Goal: Browse casually

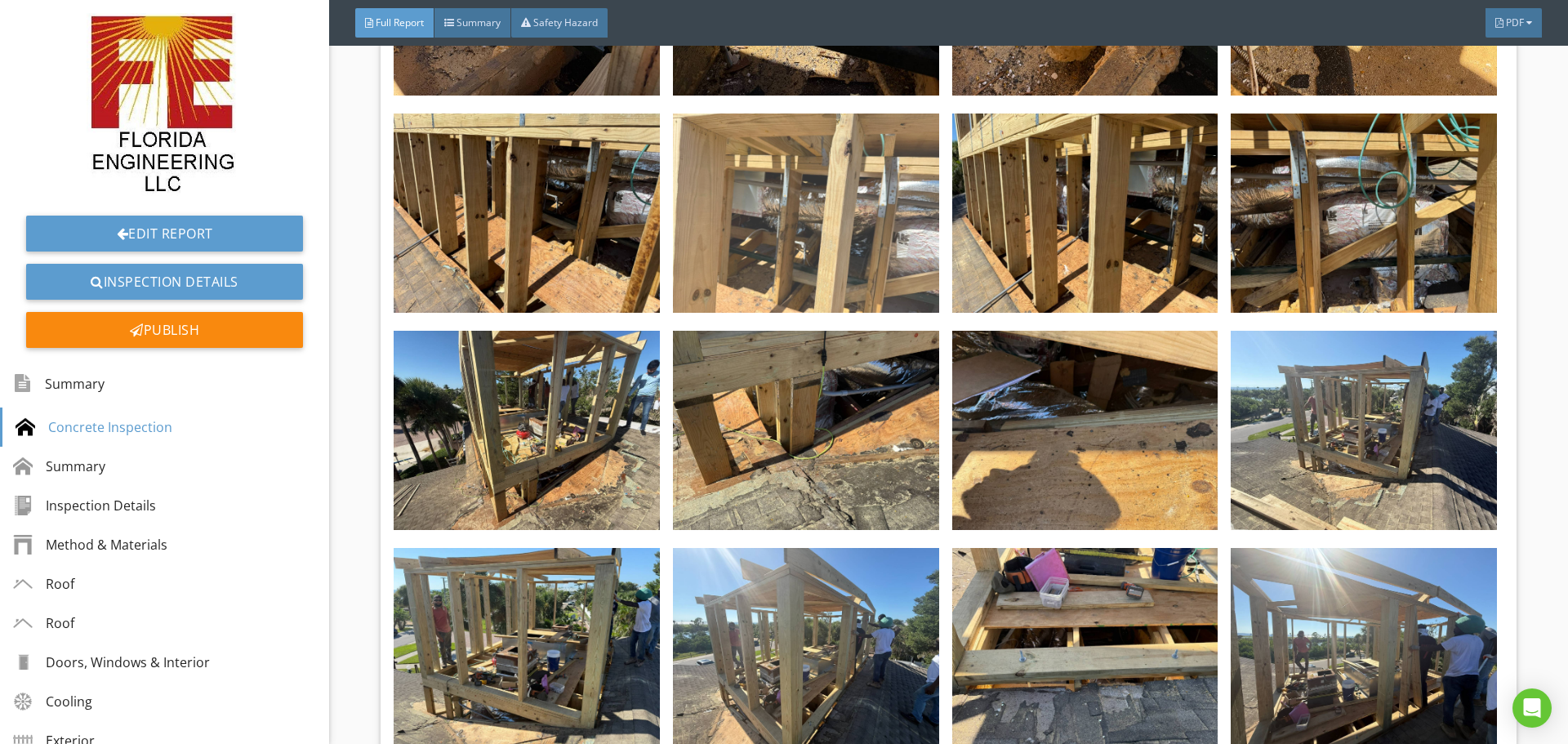
scroll to position [3592, 0]
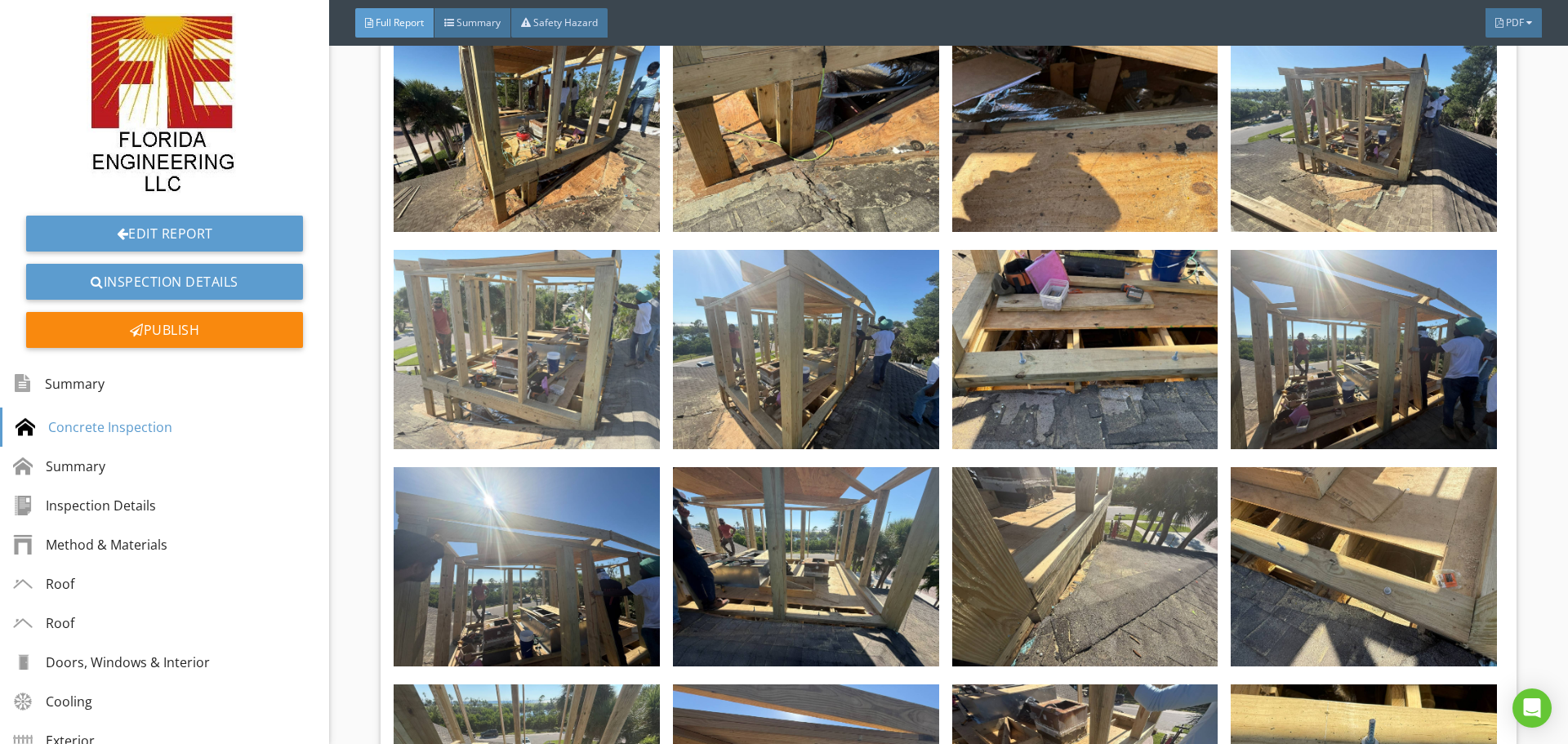
click at [571, 348] on img at bounding box center [526, 349] width 266 height 200
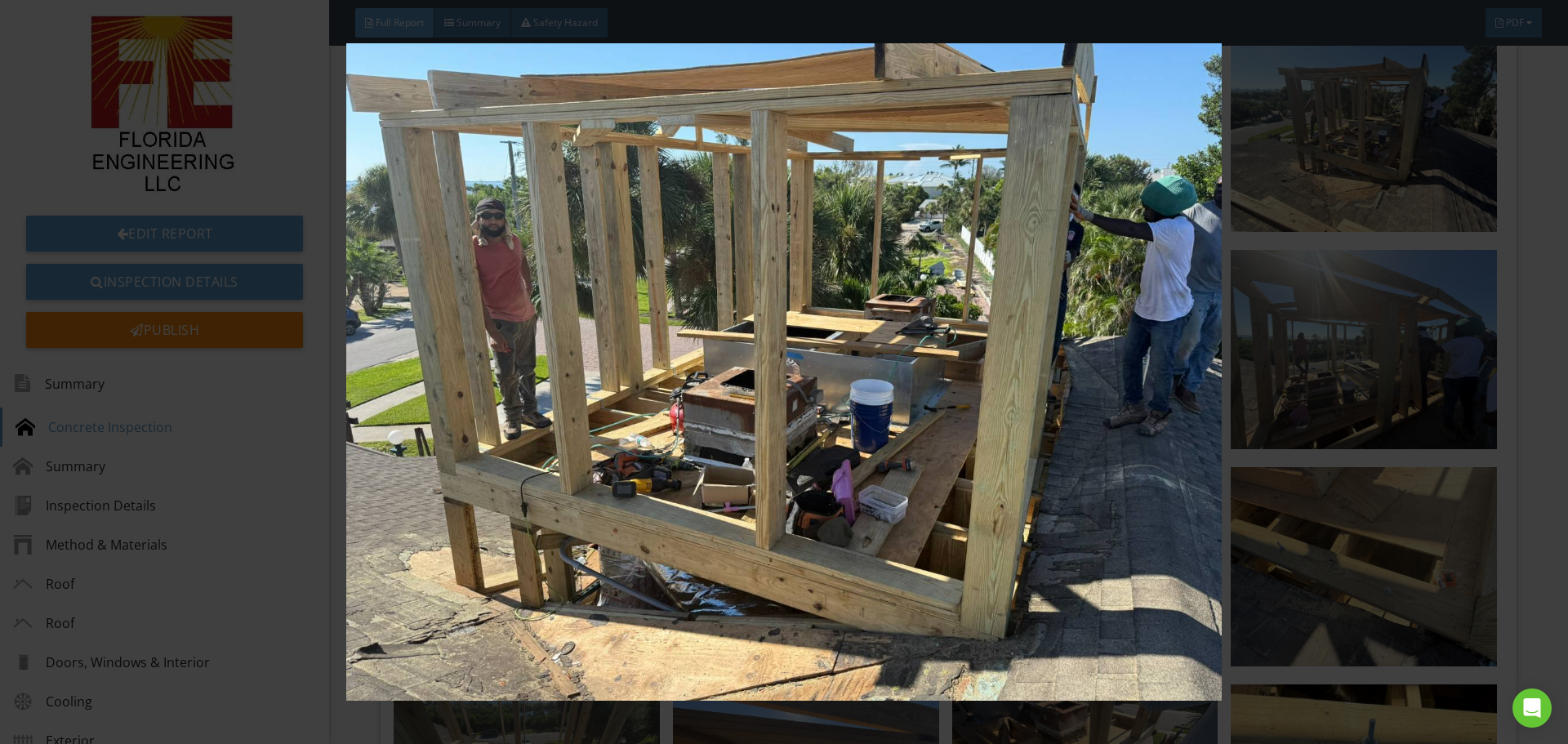
click at [1323, 578] on img at bounding box center [783, 372] width 1440 height 658
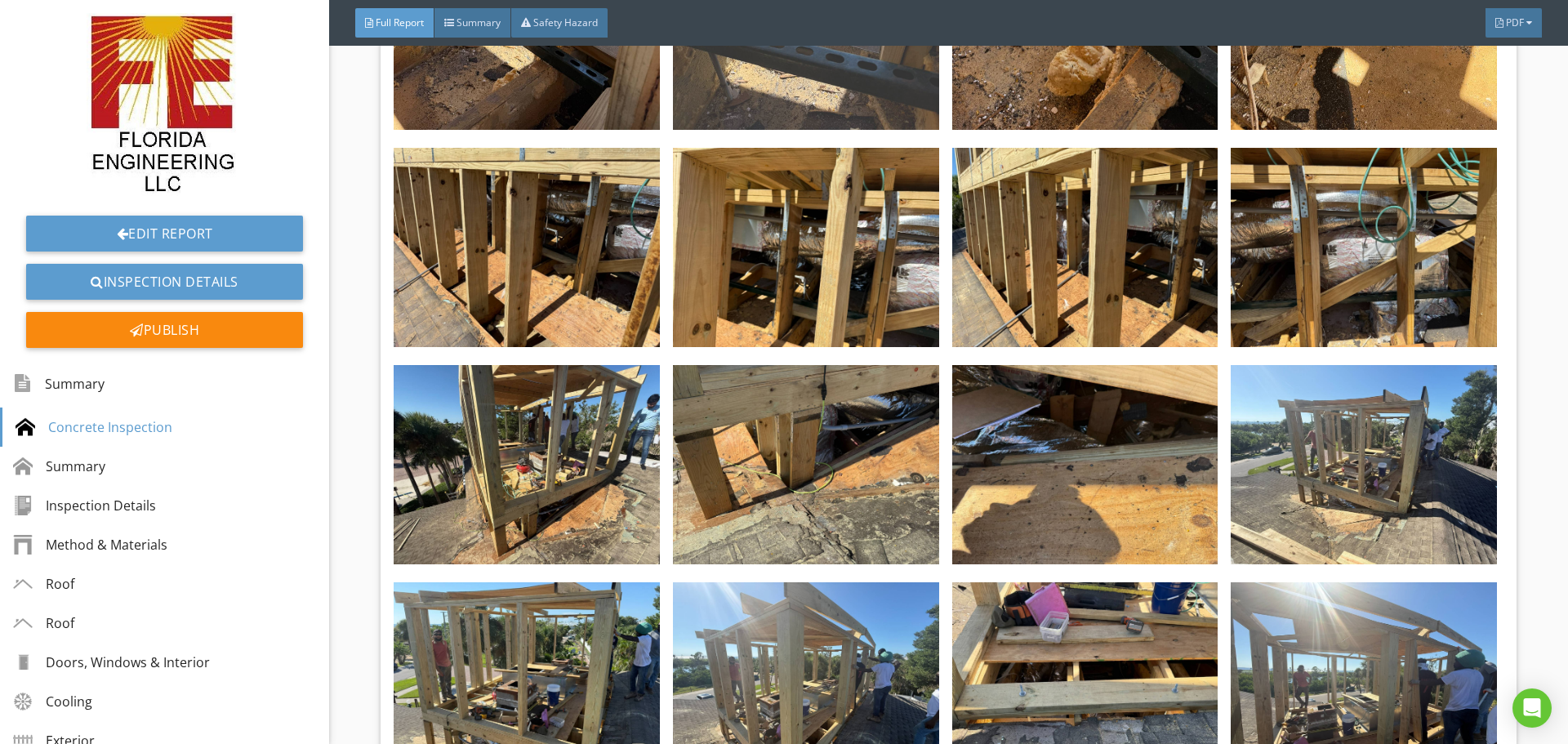
scroll to position [3265, 0]
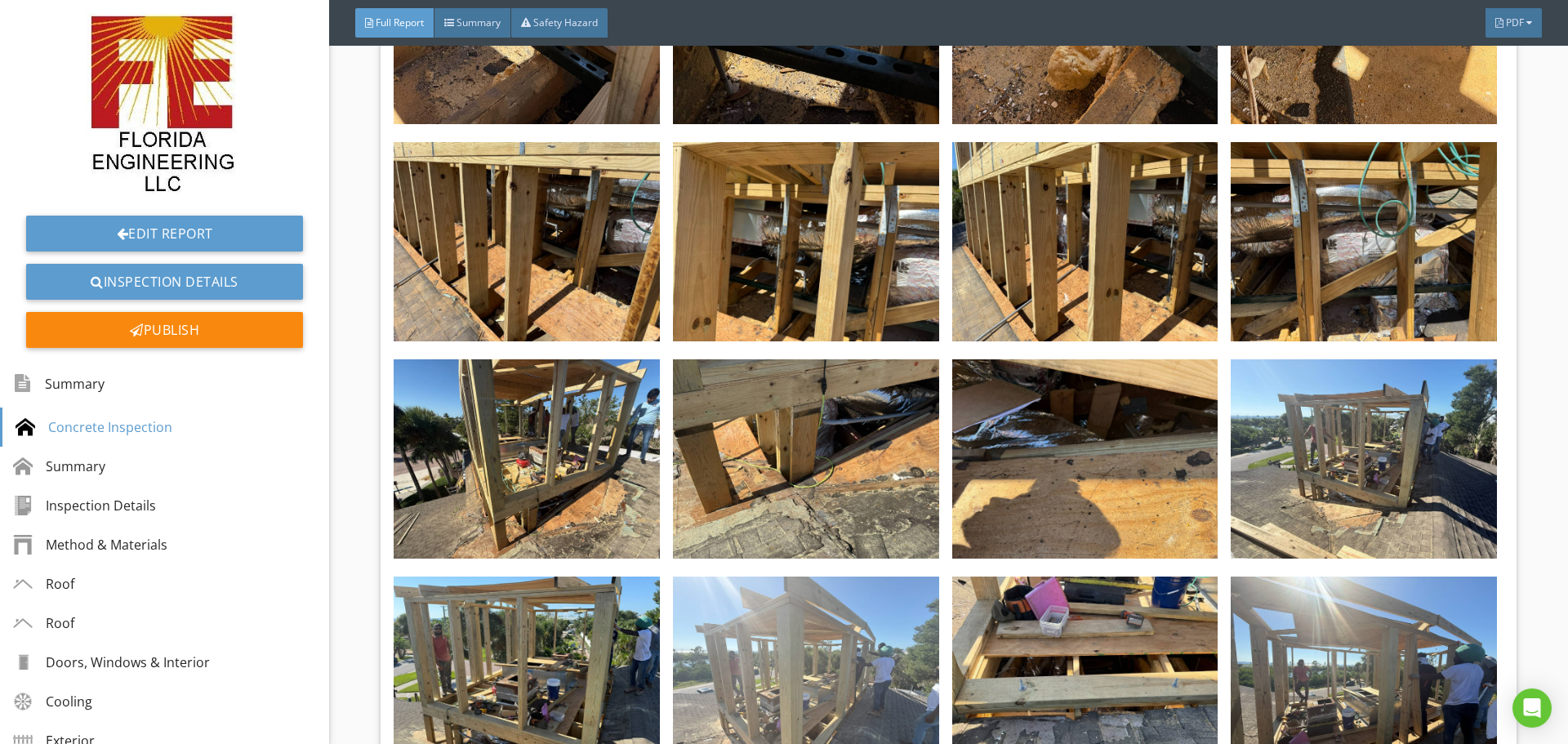
click at [812, 654] on img at bounding box center [805, 676] width 266 height 200
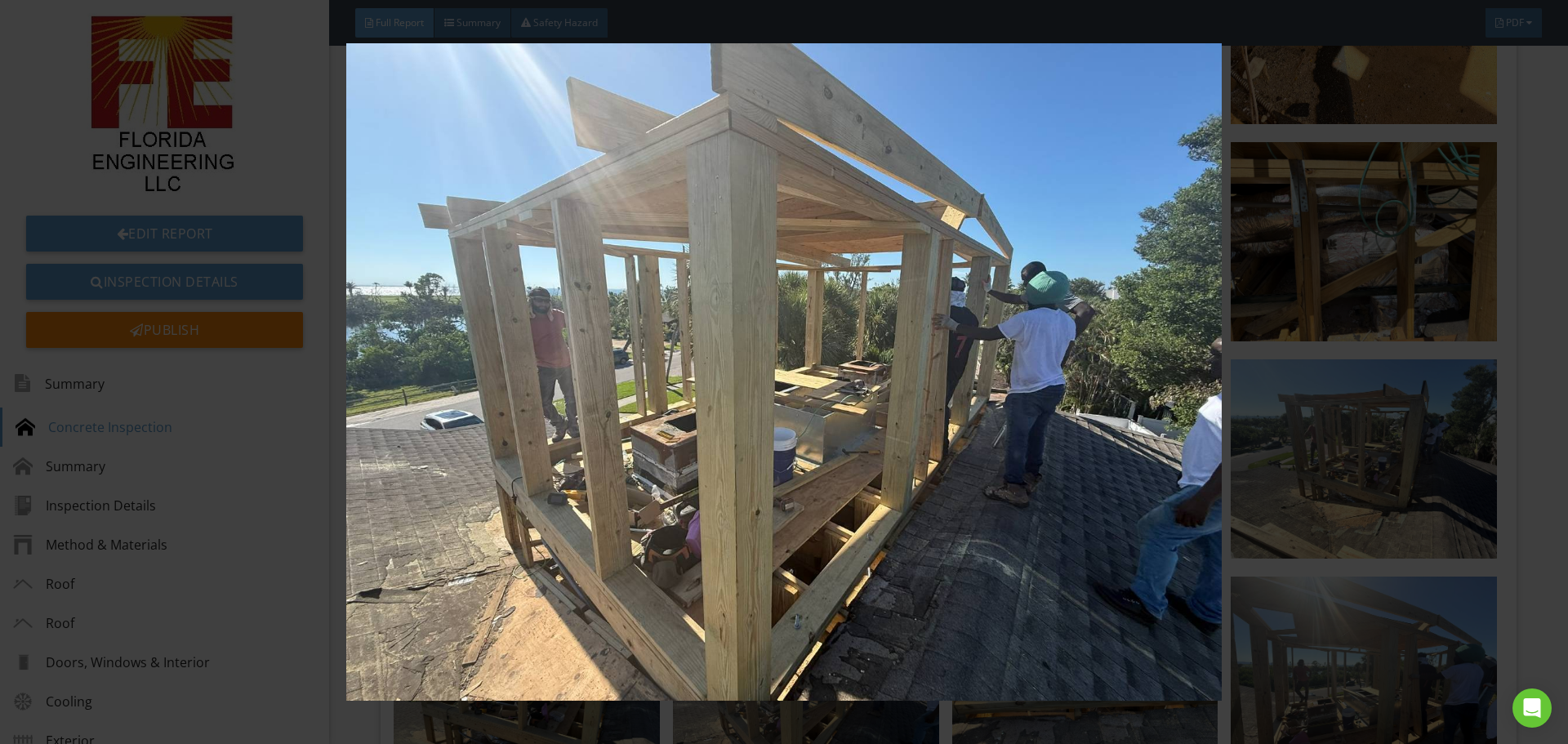
click at [1335, 432] on img at bounding box center [783, 372] width 1440 height 658
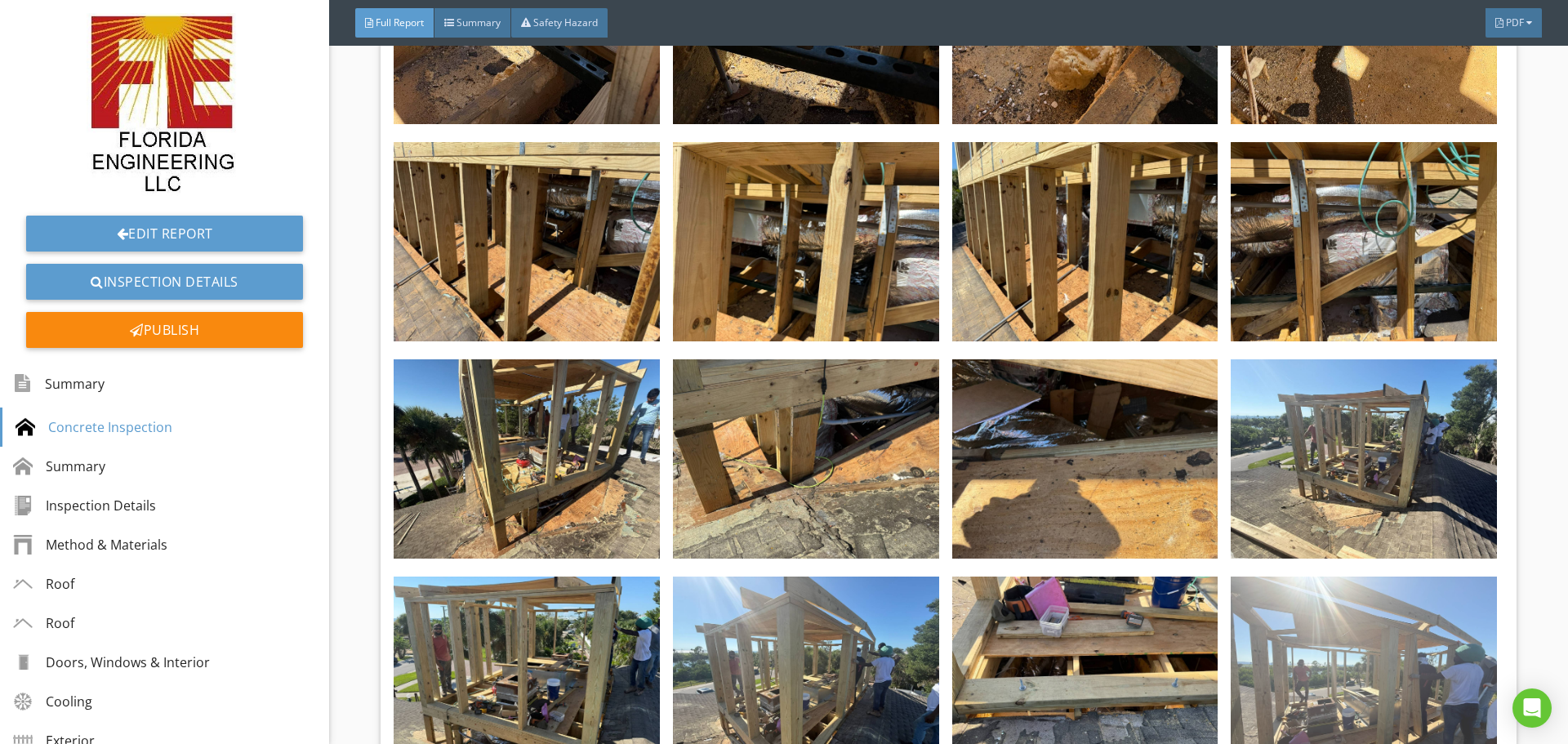
click at [1389, 653] on img at bounding box center [1364, 676] width 266 height 200
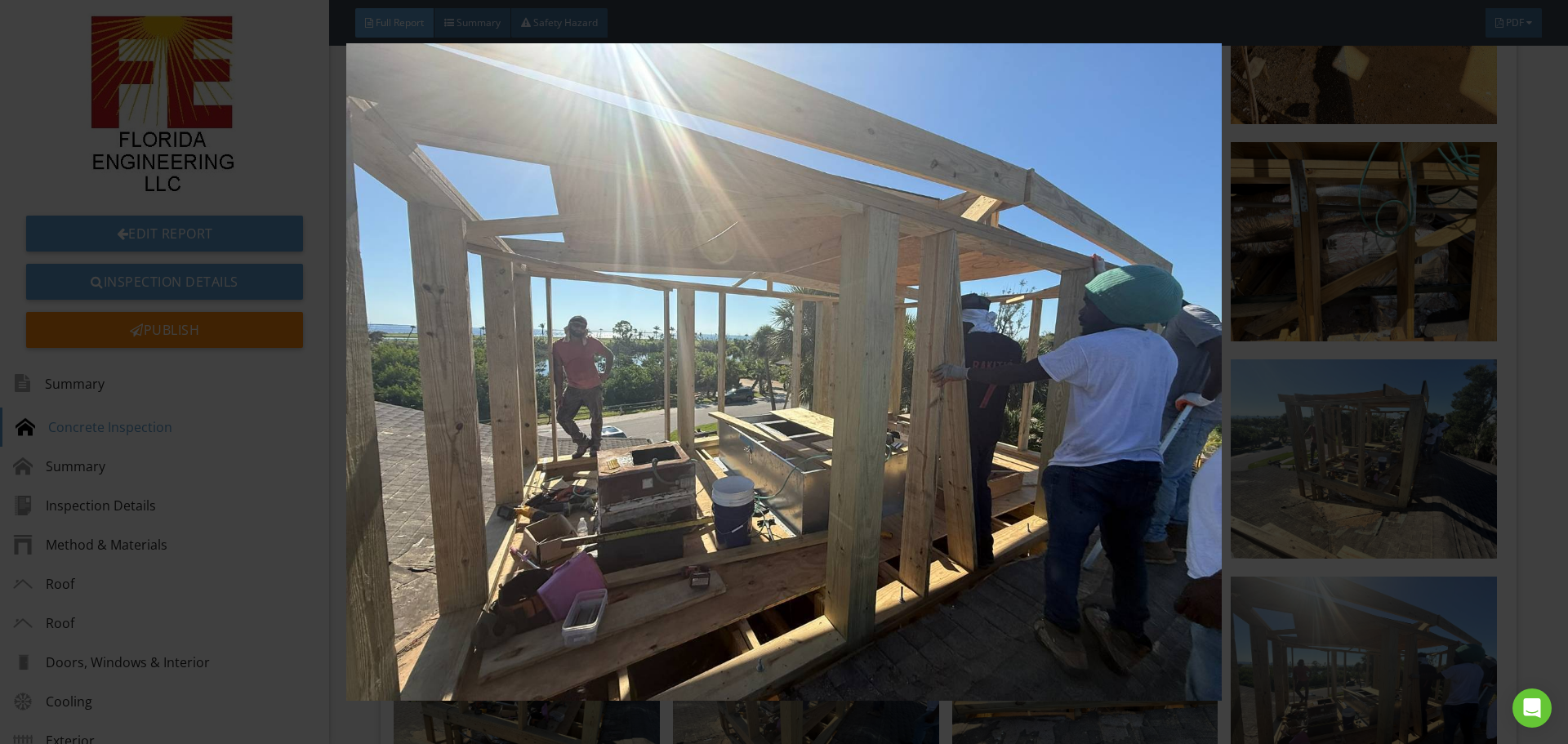
click at [1360, 529] on img at bounding box center [783, 372] width 1440 height 658
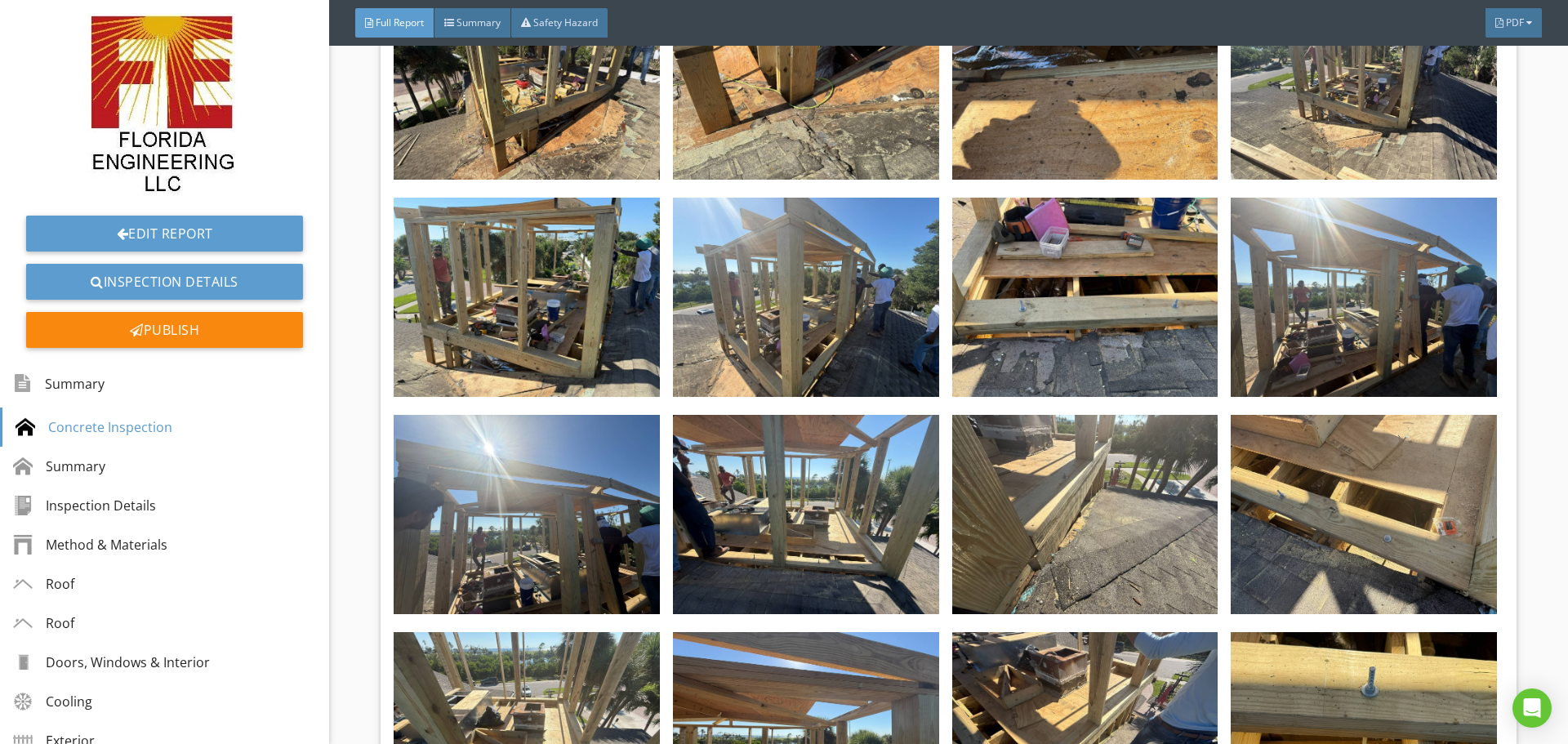
scroll to position [3673, 0]
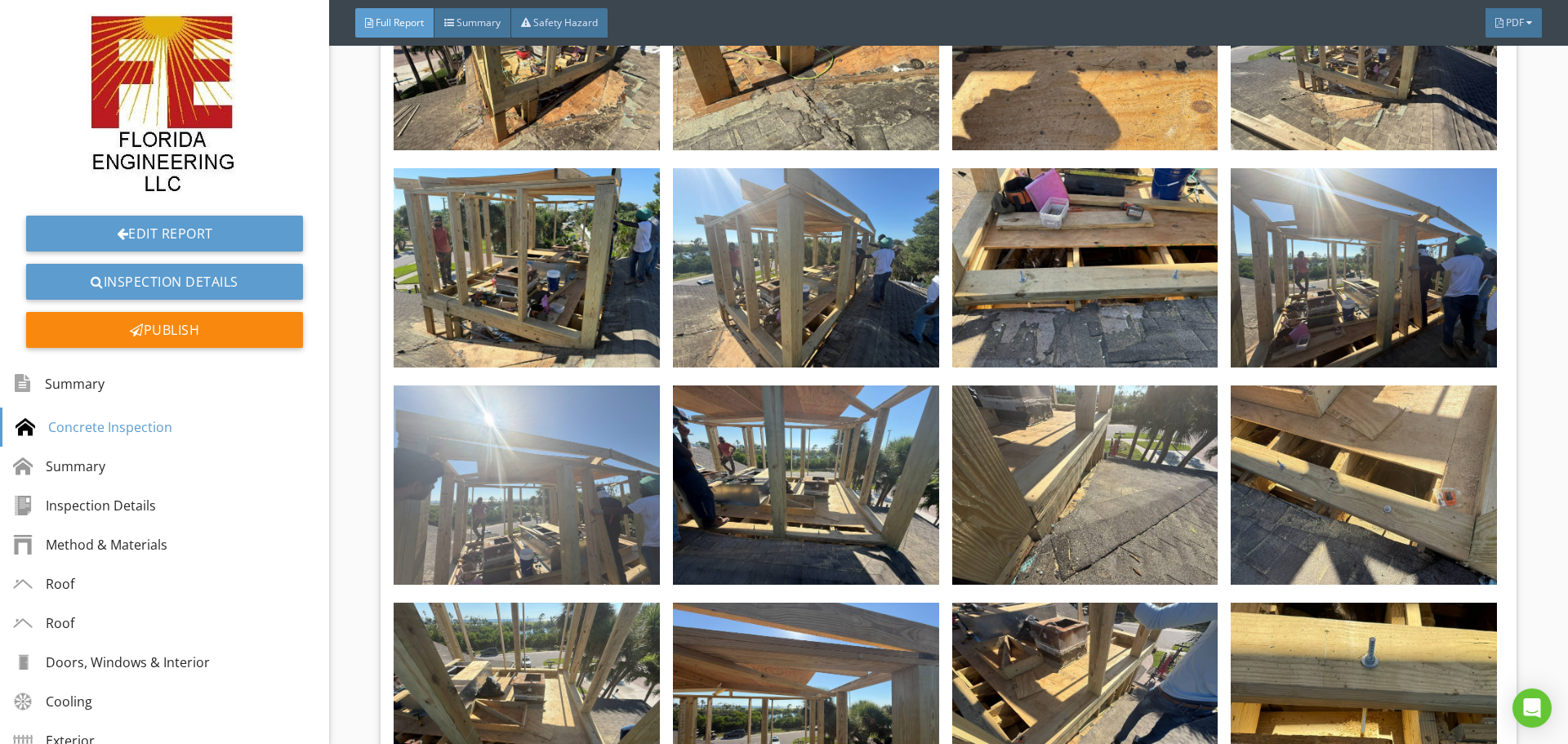
click at [498, 475] on img at bounding box center [526, 485] width 266 height 200
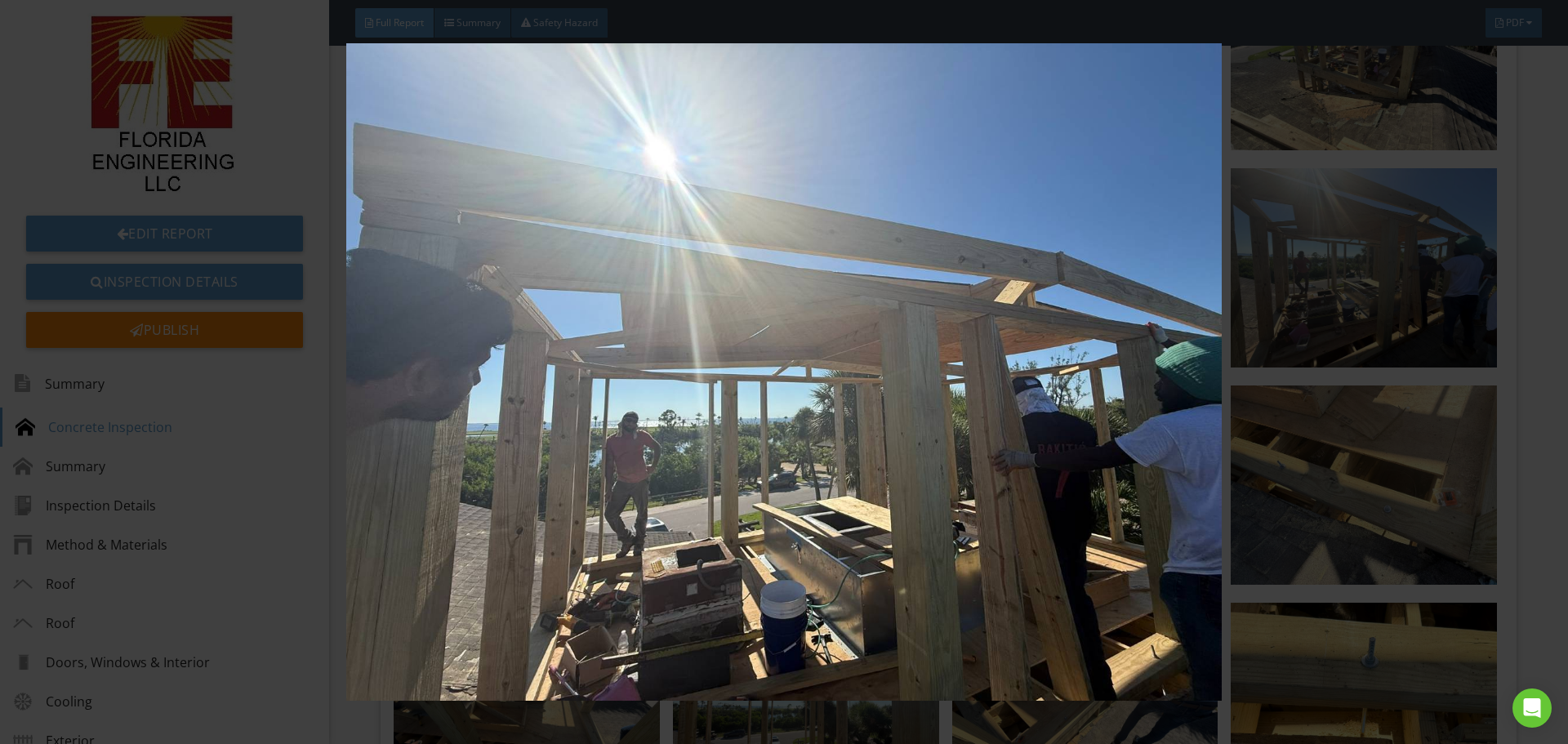
click at [1074, 333] on img at bounding box center [783, 372] width 1440 height 658
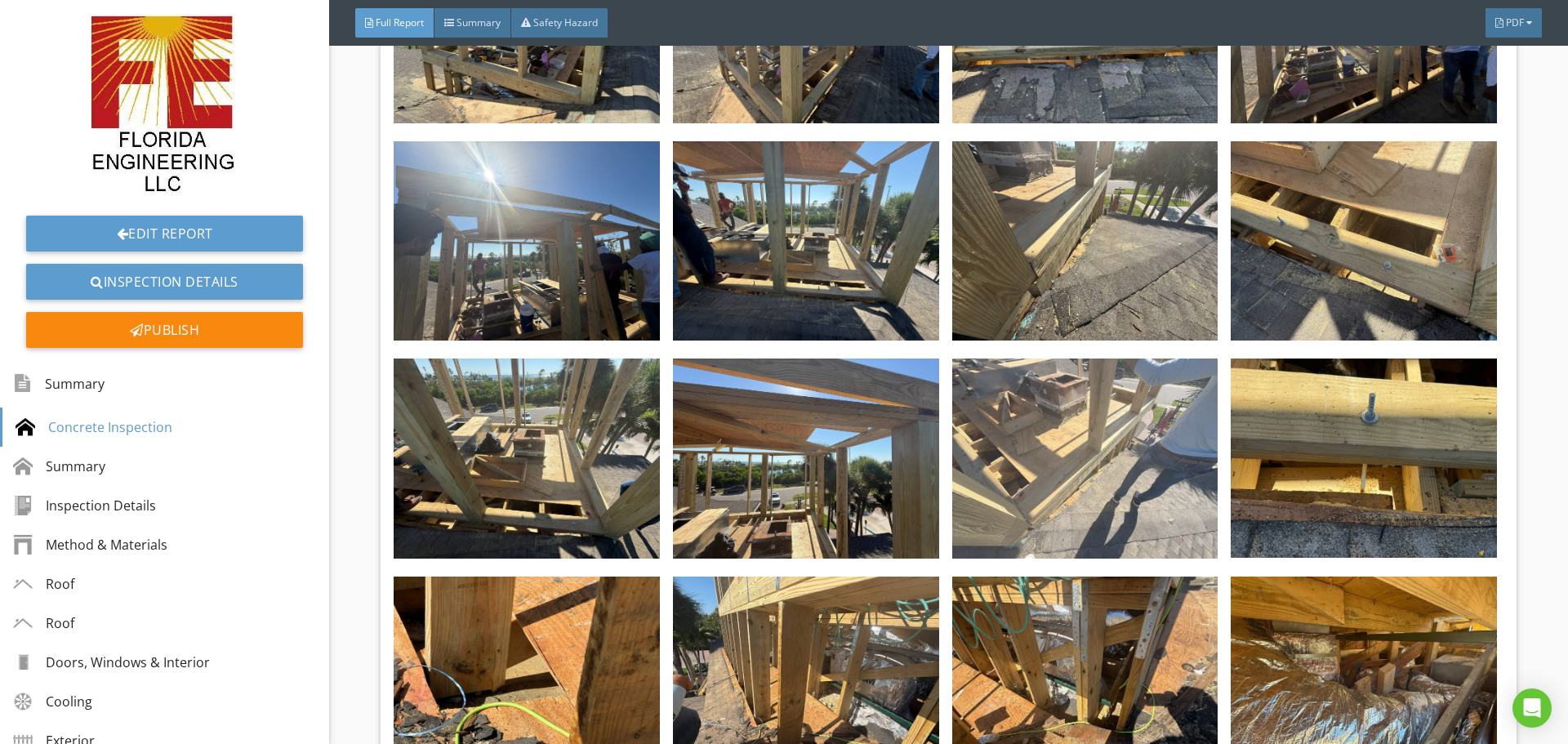
scroll to position [3919, 0]
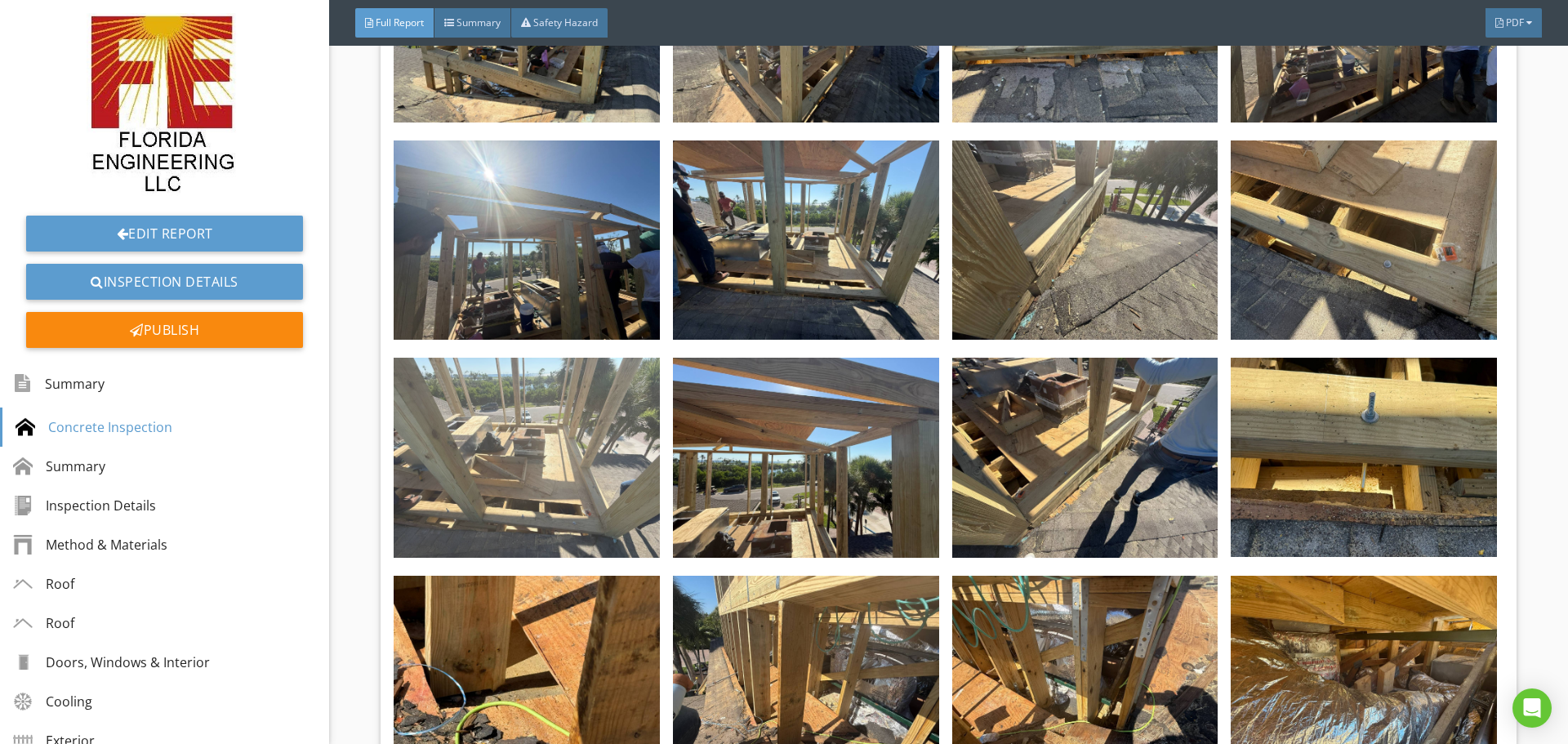
click at [489, 423] on img at bounding box center [526, 457] width 266 height 200
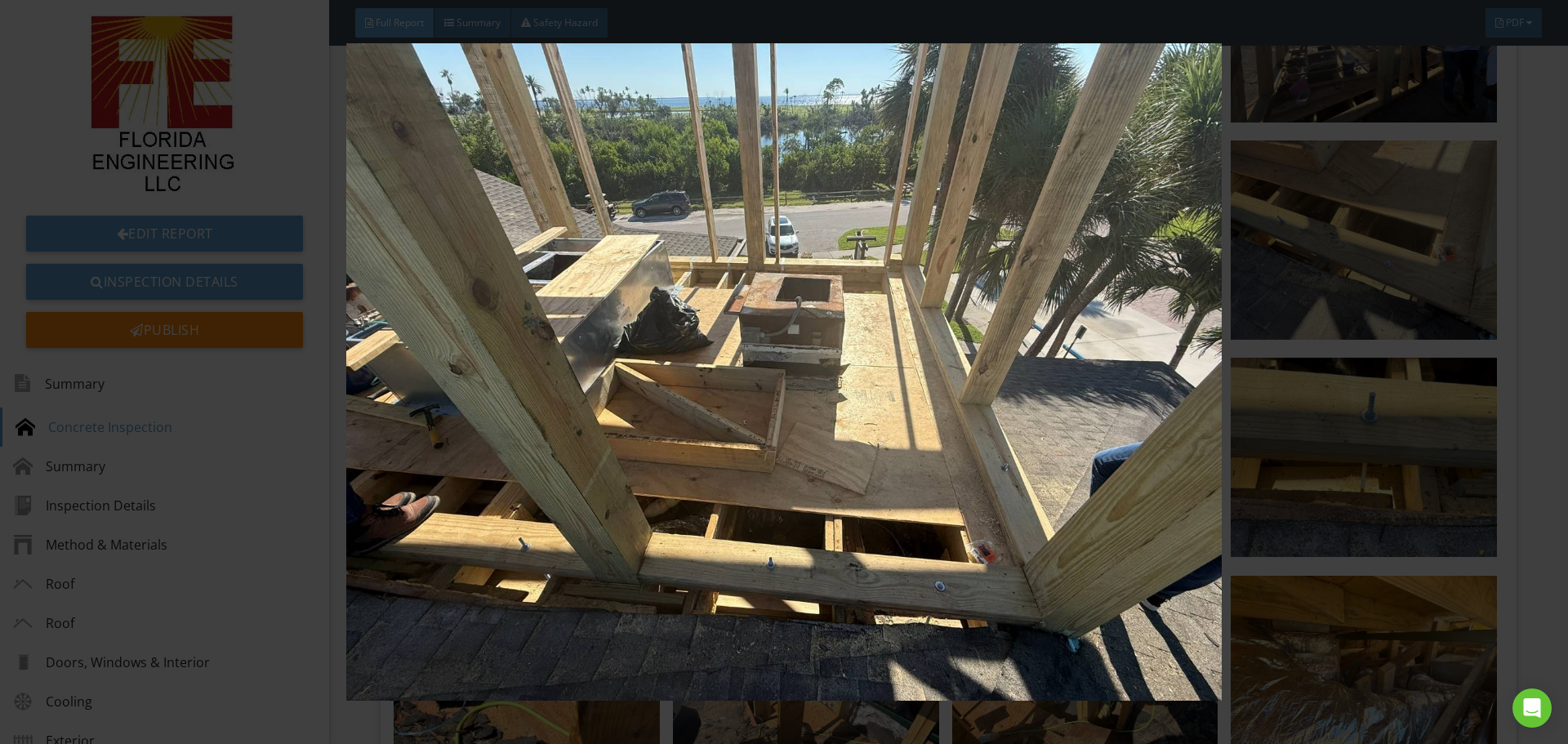
click at [1401, 329] on img at bounding box center [783, 372] width 1440 height 658
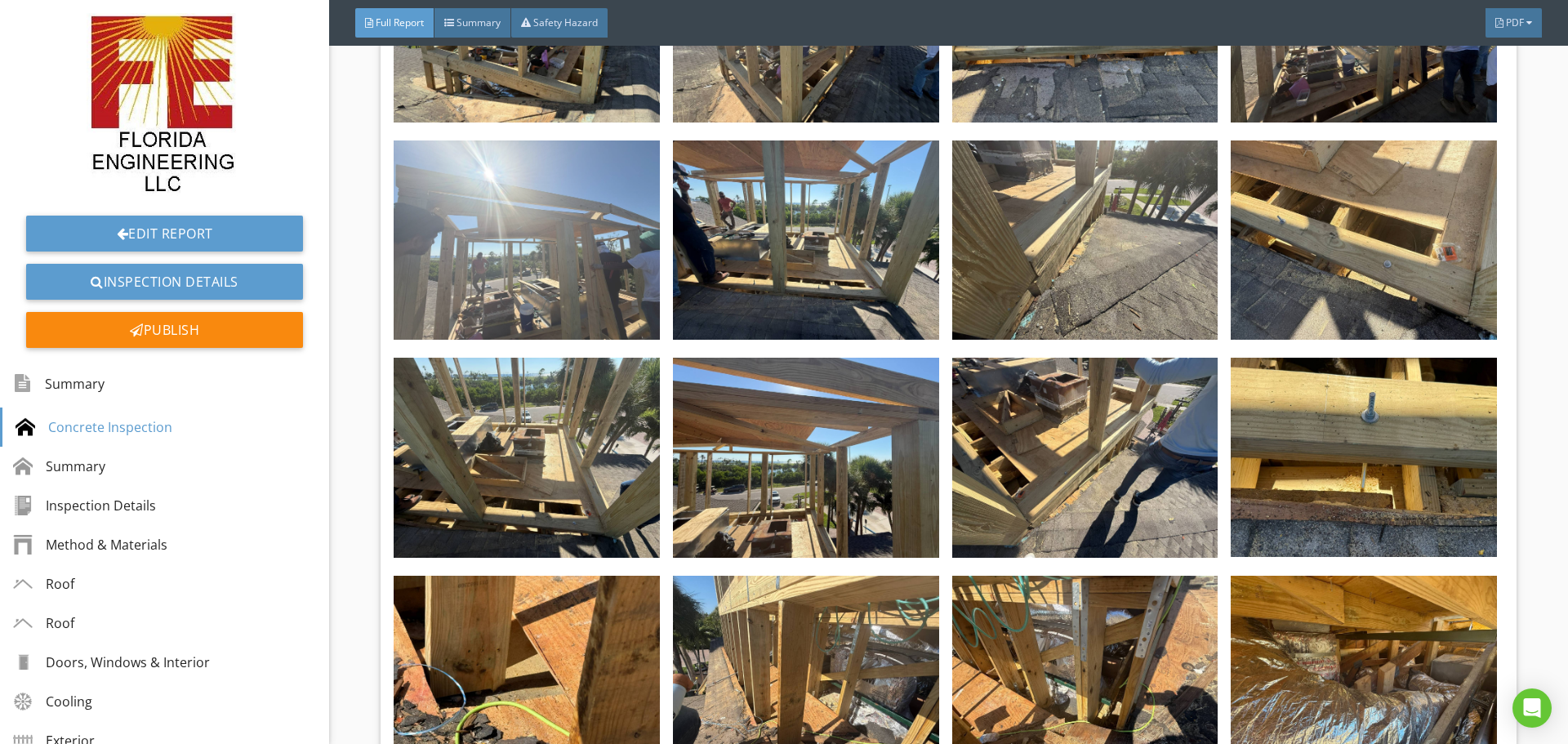
click at [625, 238] on img at bounding box center [526, 240] width 266 height 200
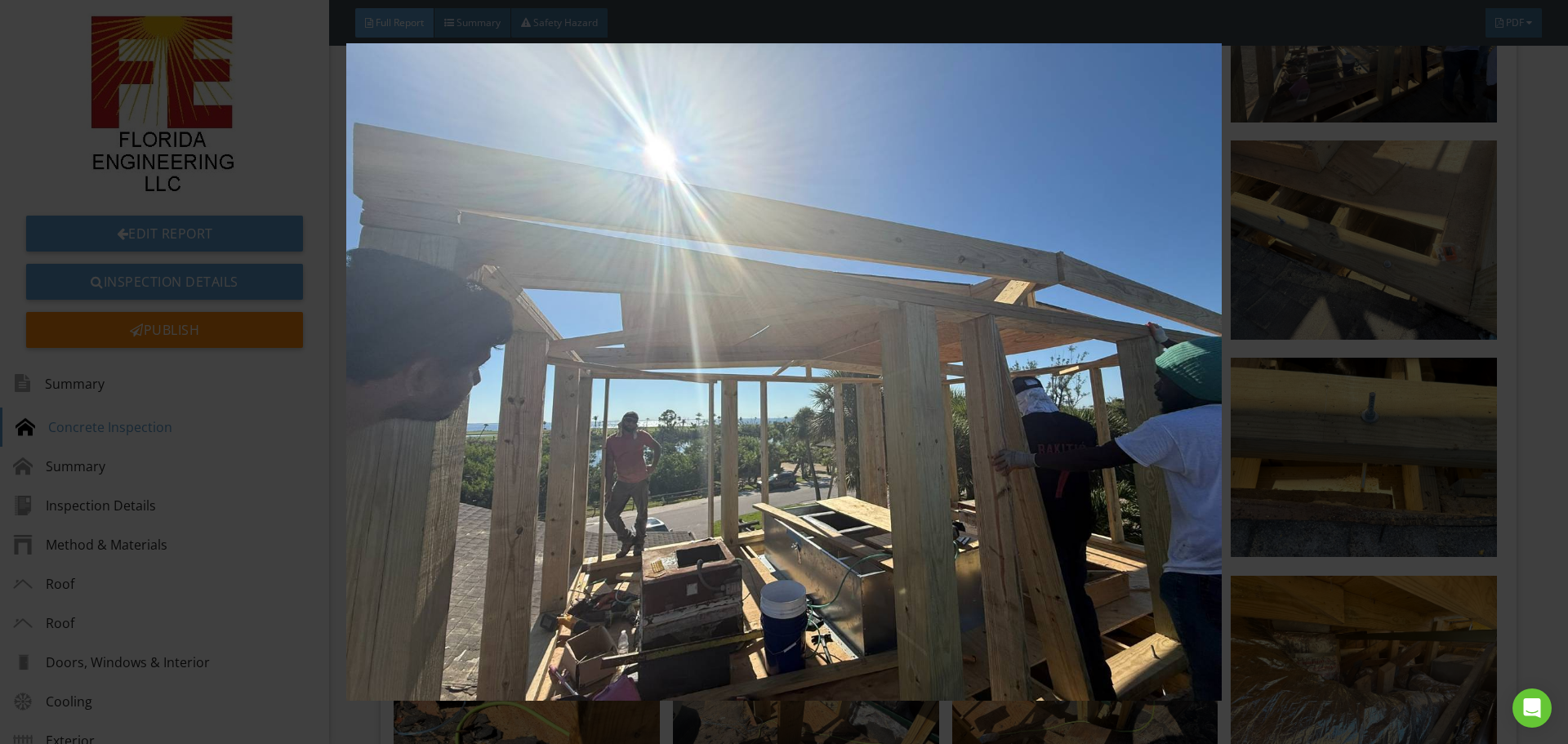
click at [1329, 406] on img at bounding box center [783, 372] width 1440 height 658
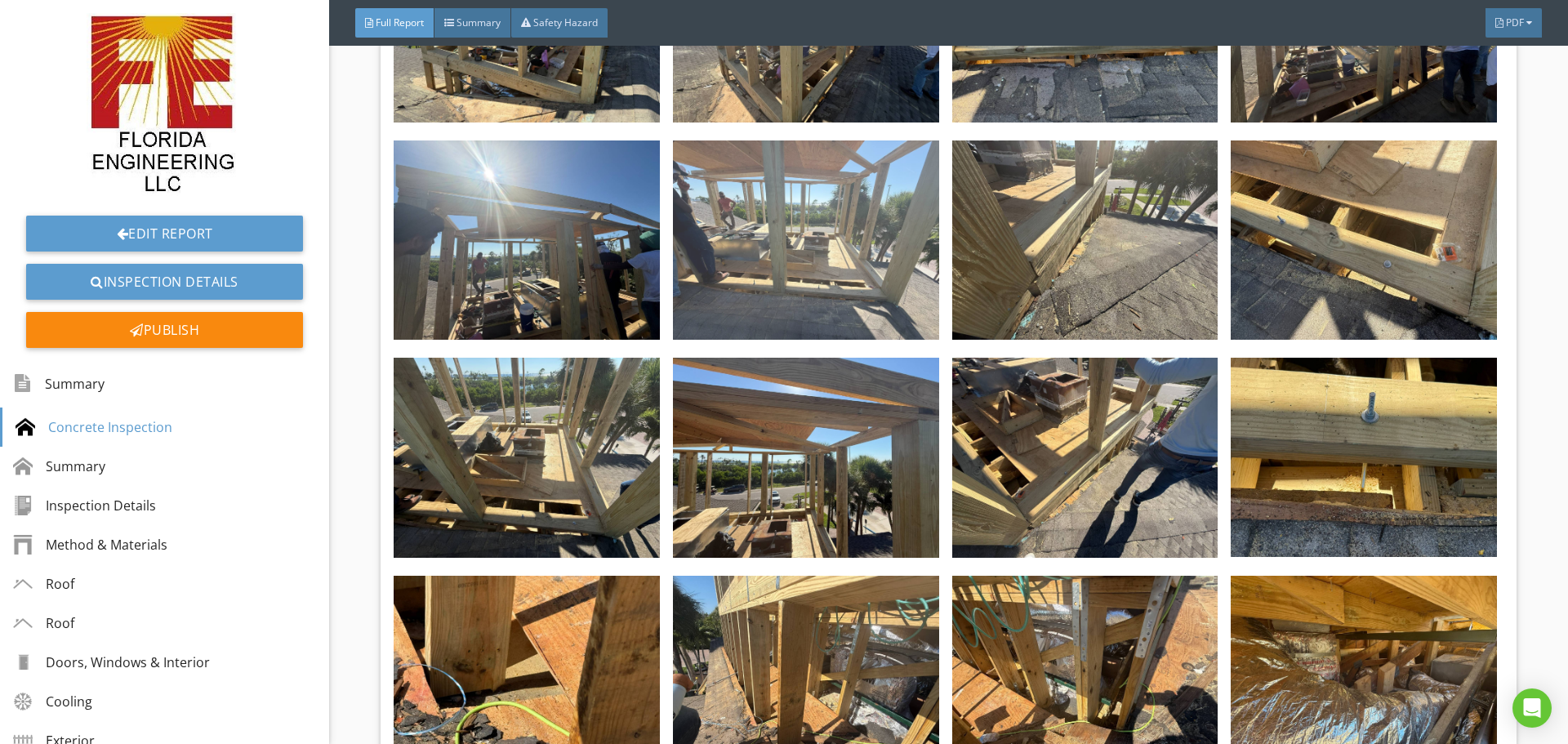
click at [789, 189] on img at bounding box center [805, 240] width 266 height 200
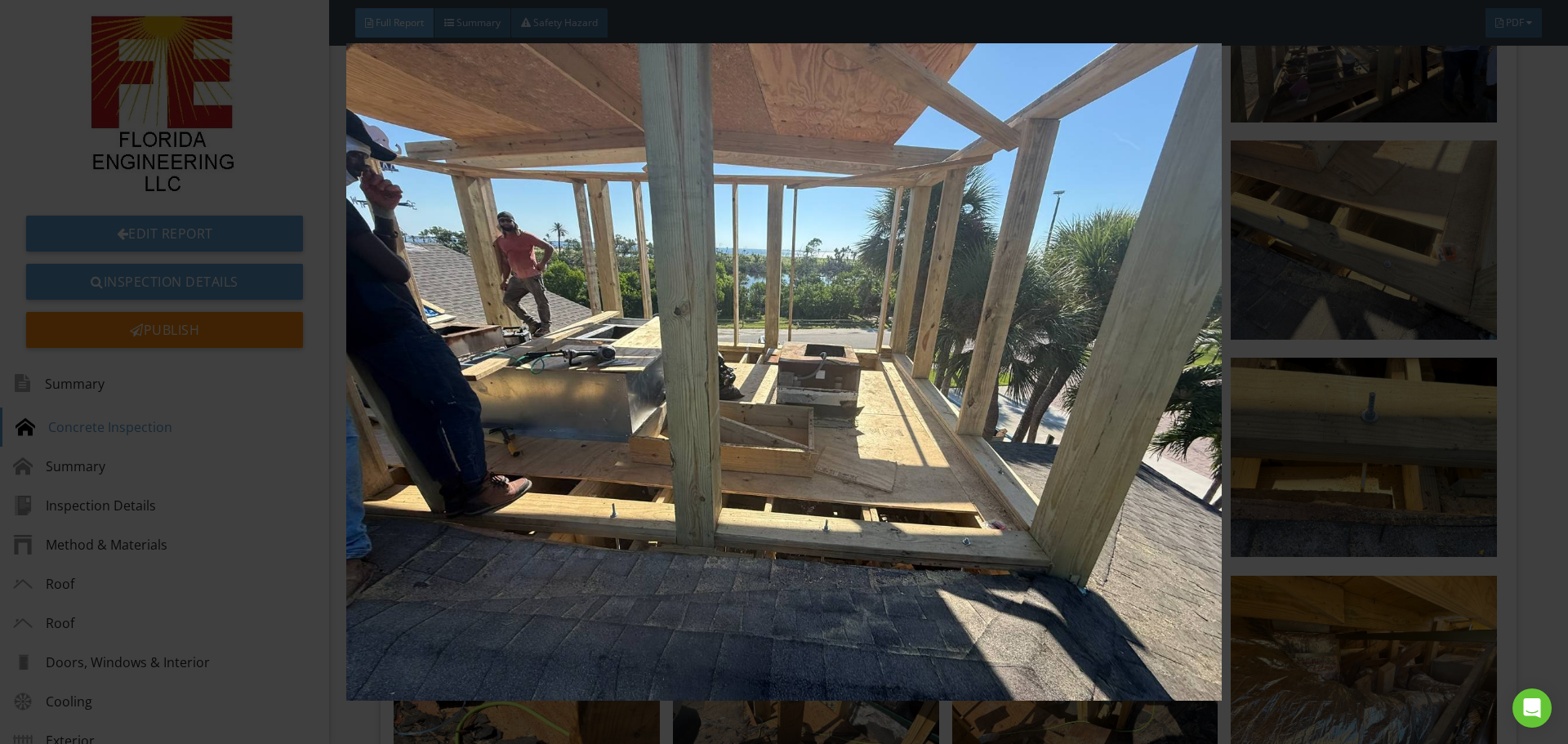
click at [1343, 604] on img at bounding box center [783, 372] width 1440 height 658
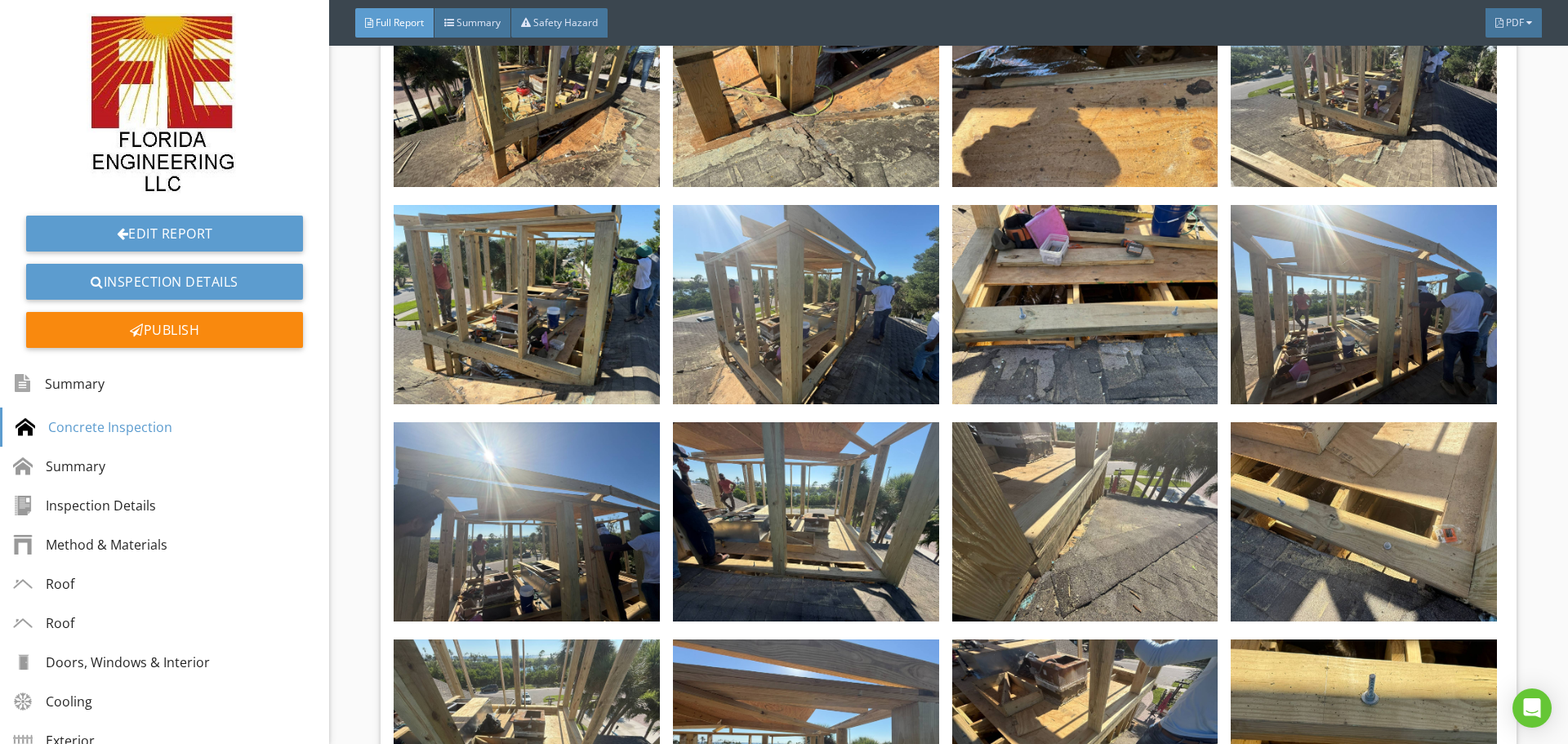
scroll to position [3592, 0]
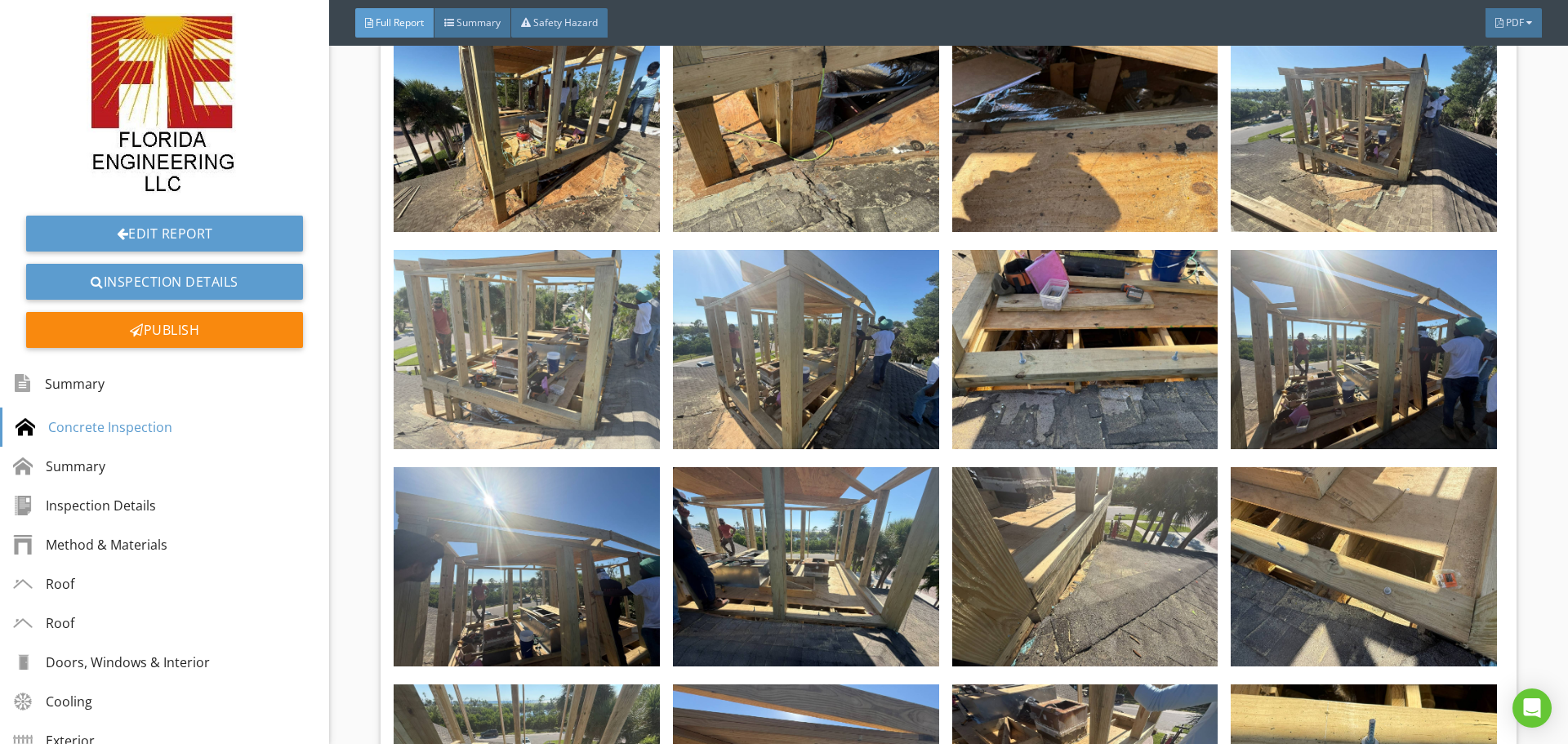
click at [531, 285] on img at bounding box center [526, 349] width 266 height 200
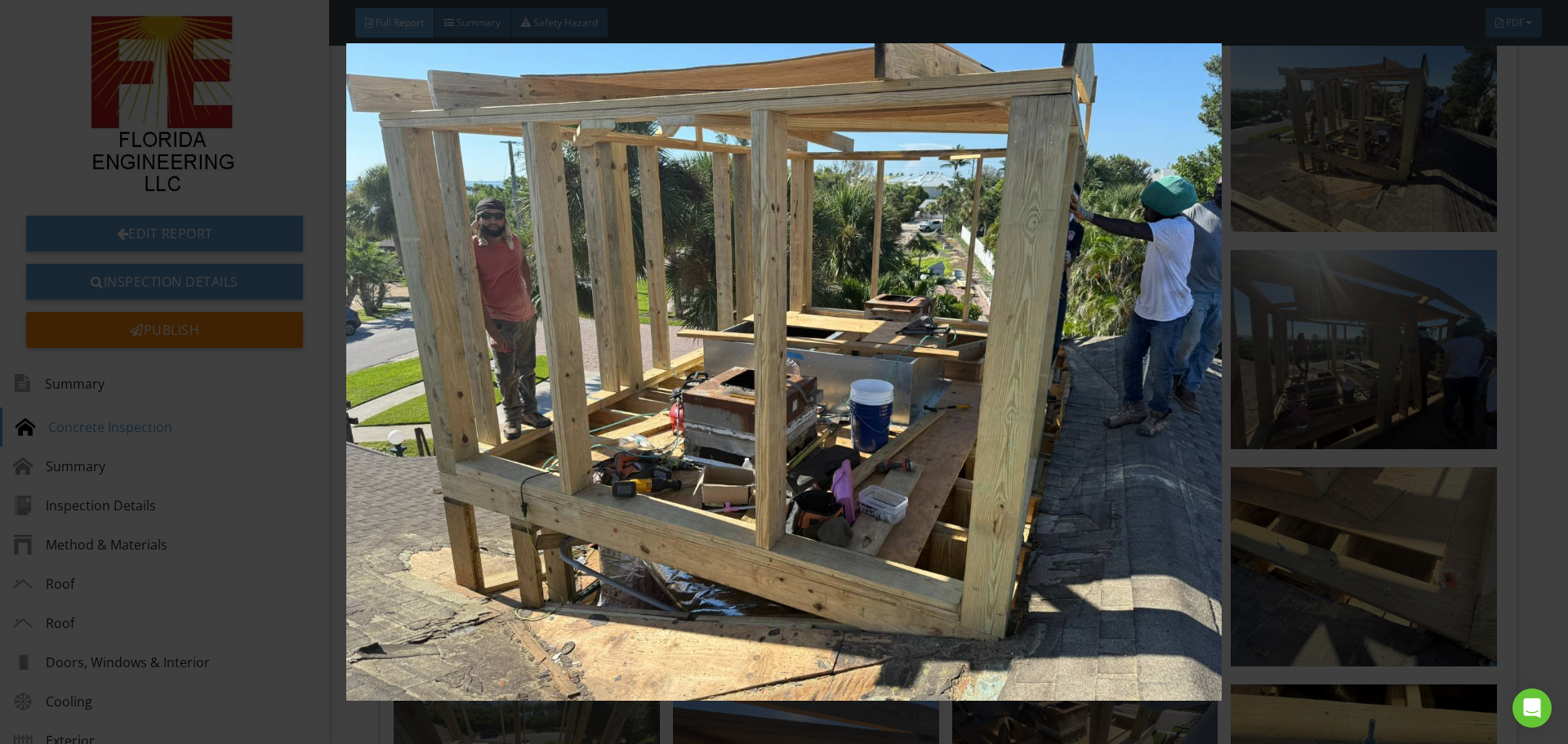
click at [1289, 372] on img at bounding box center [783, 372] width 1440 height 658
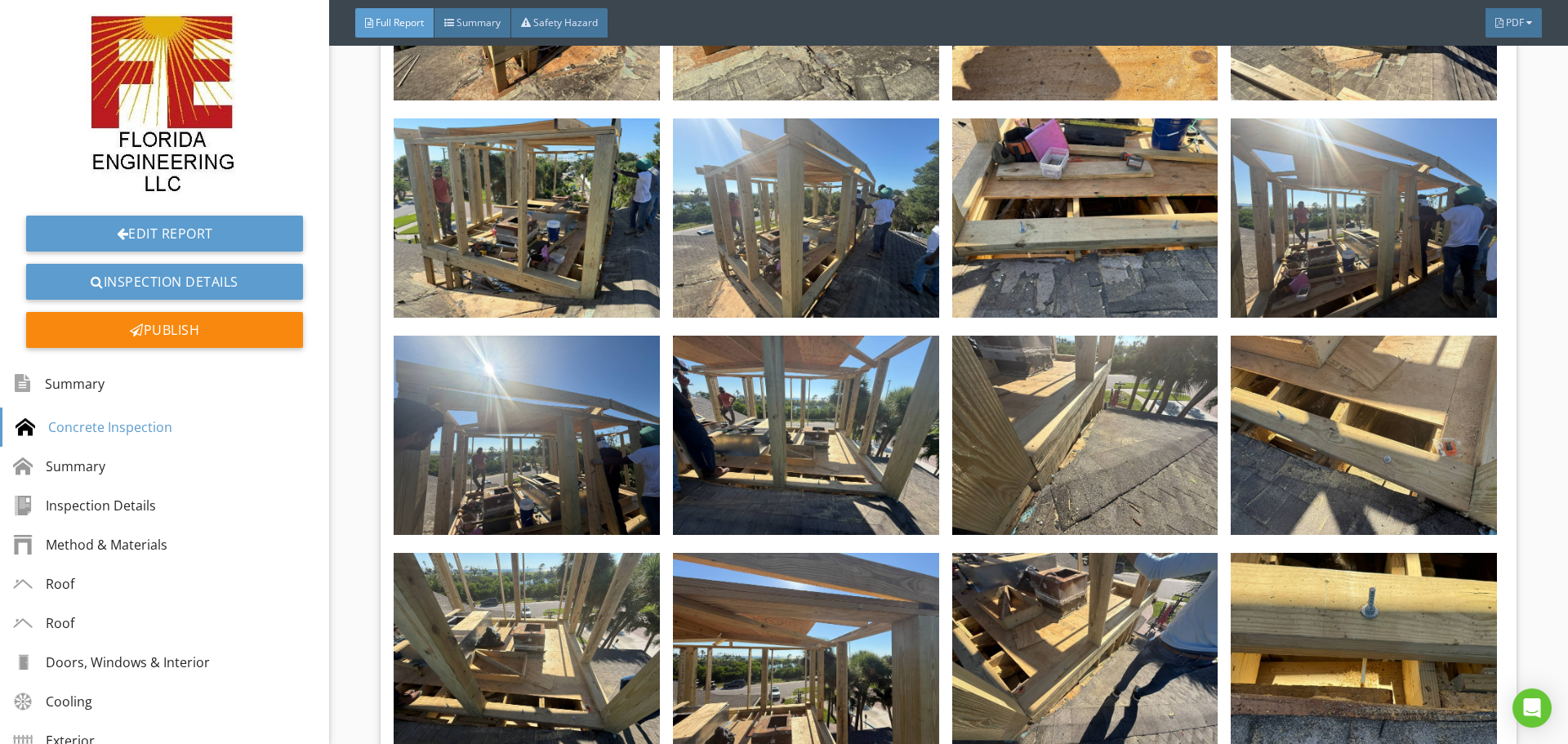
scroll to position [3755, 0]
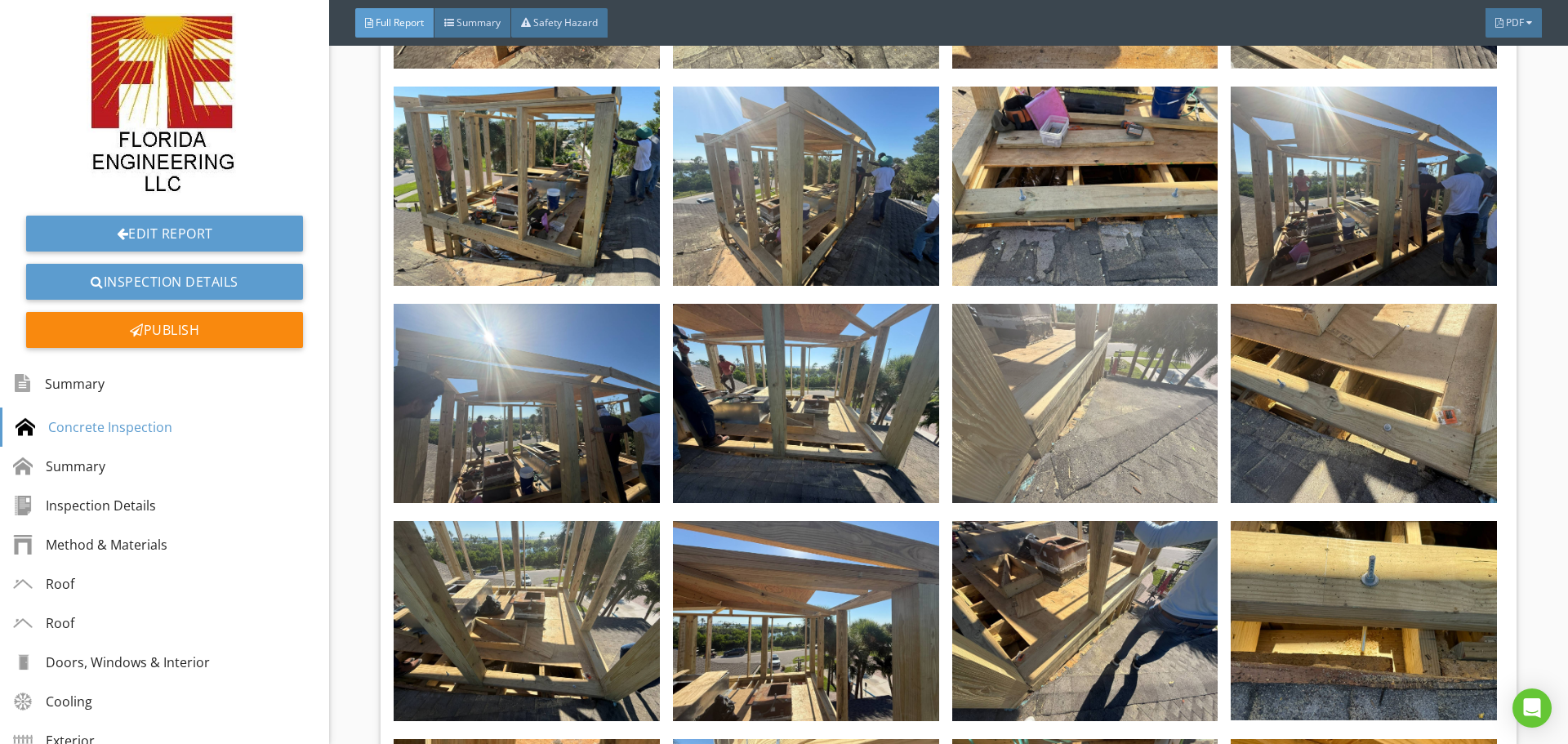
click at [1117, 378] on img at bounding box center [1085, 403] width 266 height 200
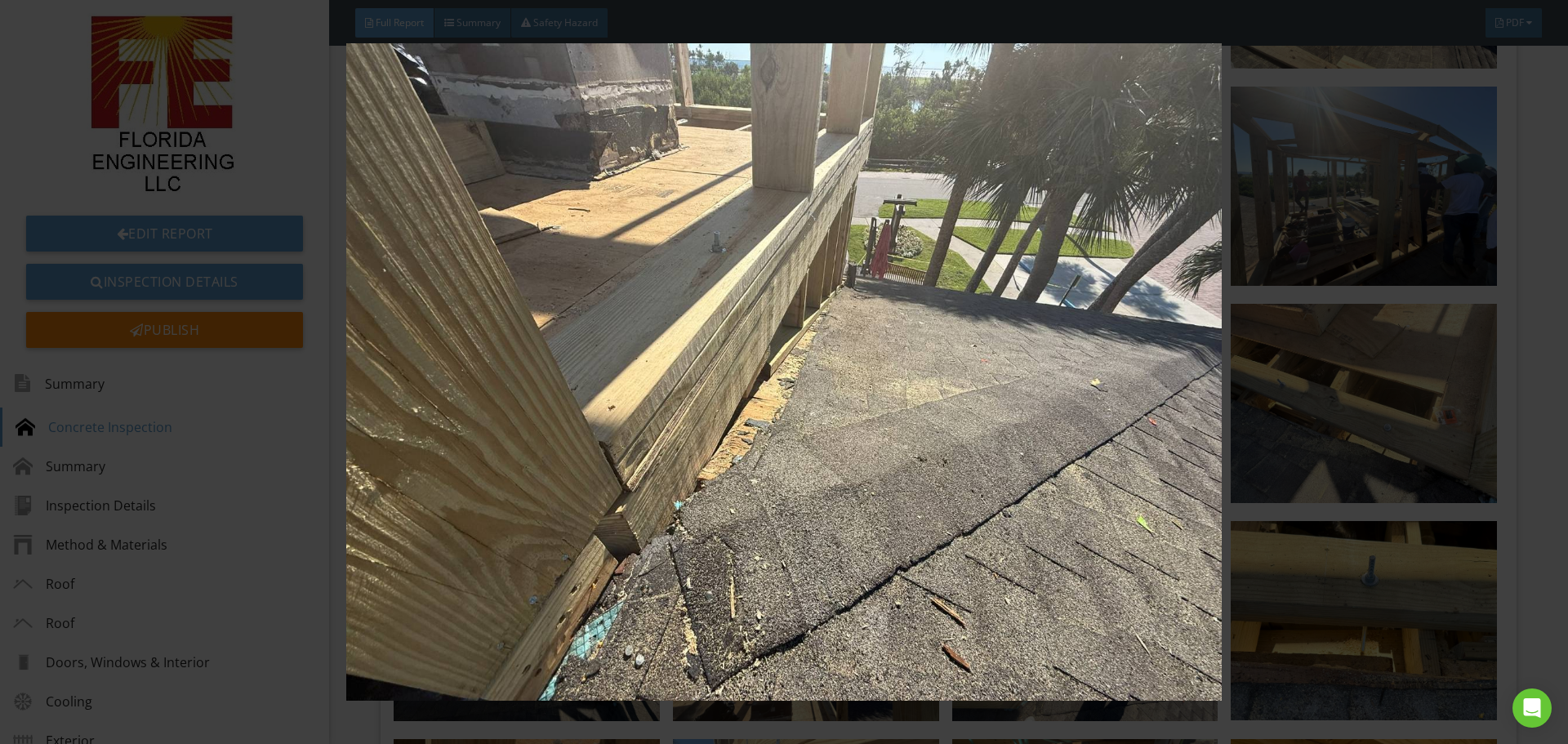
click at [1346, 401] on img at bounding box center [783, 372] width 1440 height 658
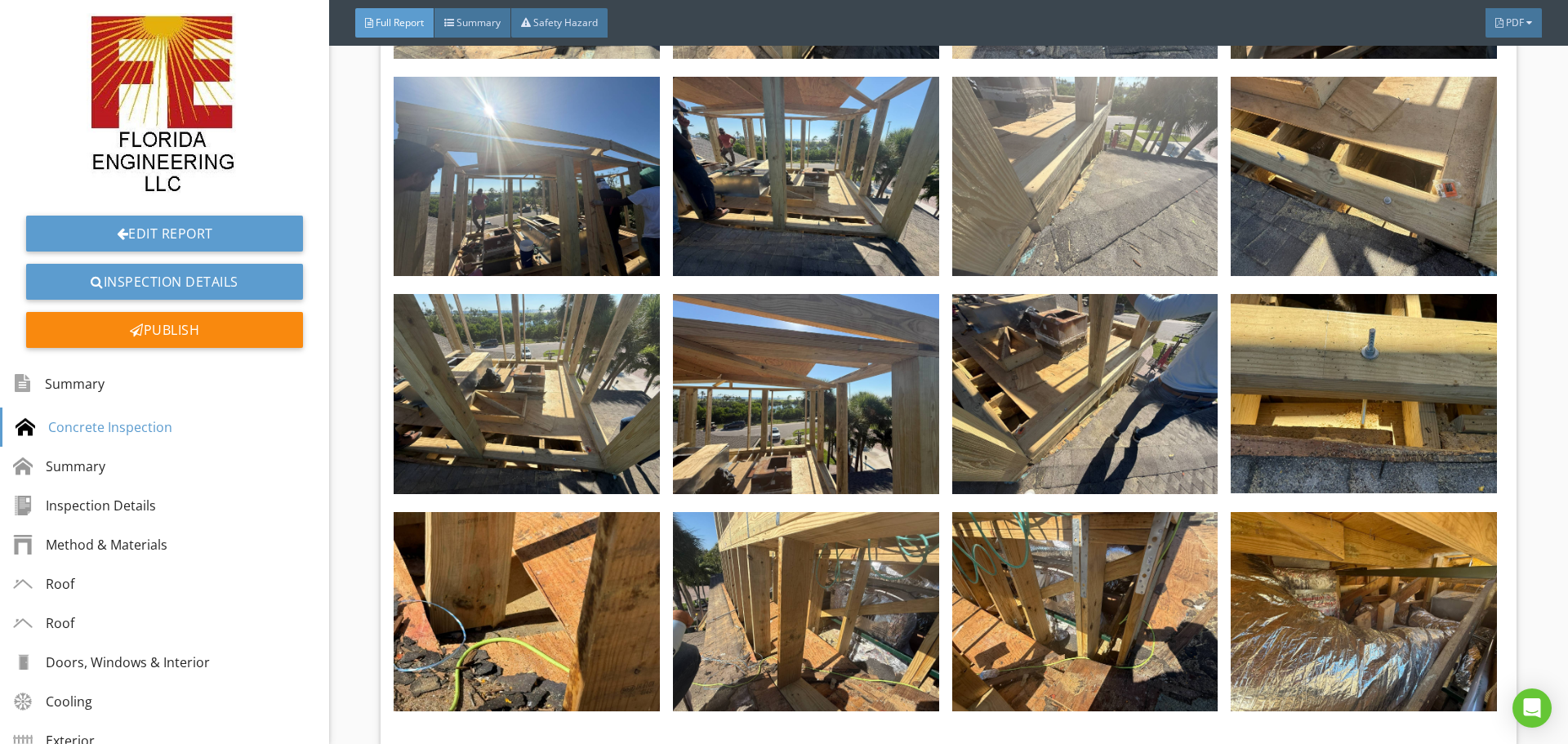
scroll to position [4000, 0]
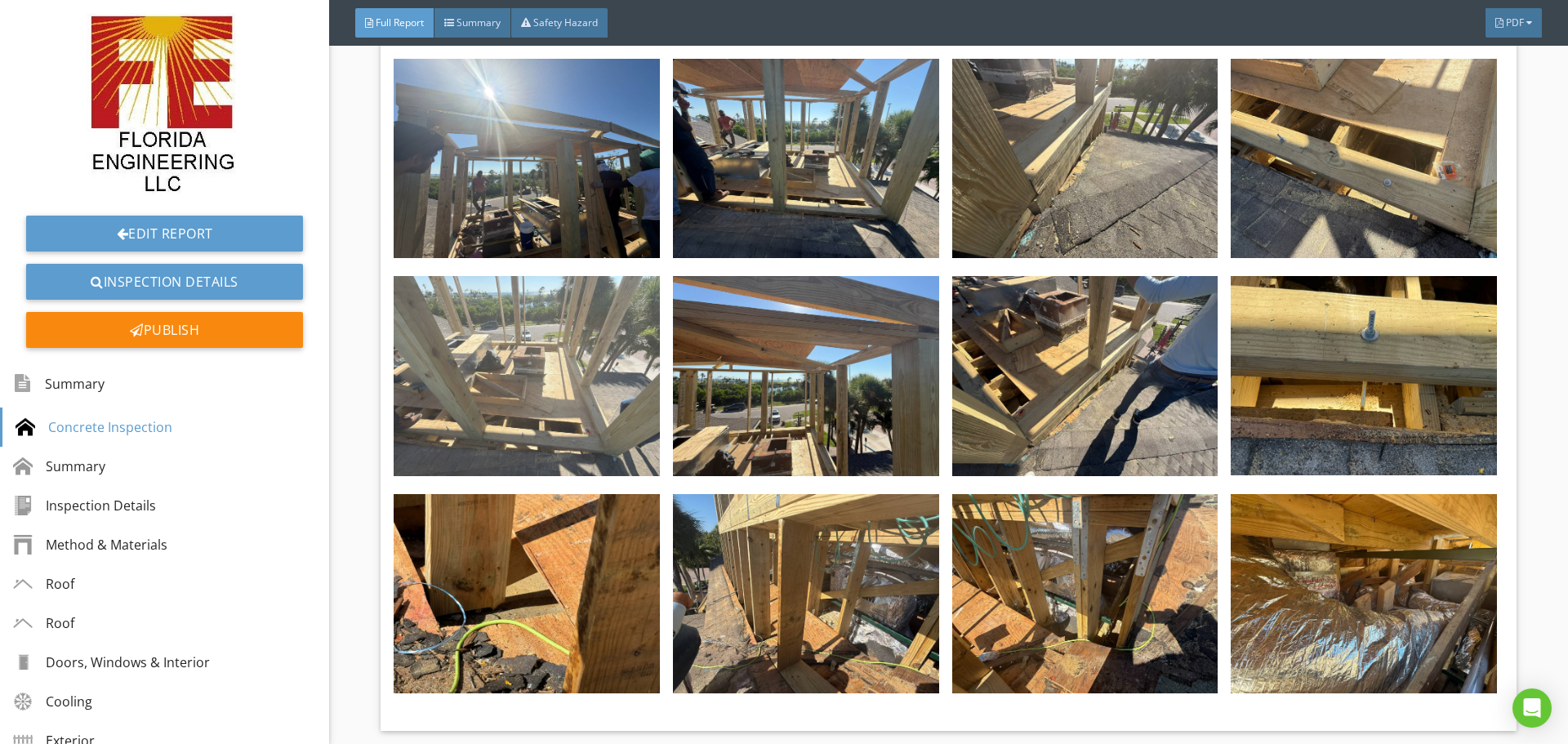
click at [516, 349] on img at bounding box center [526, 375] width 266 height 200
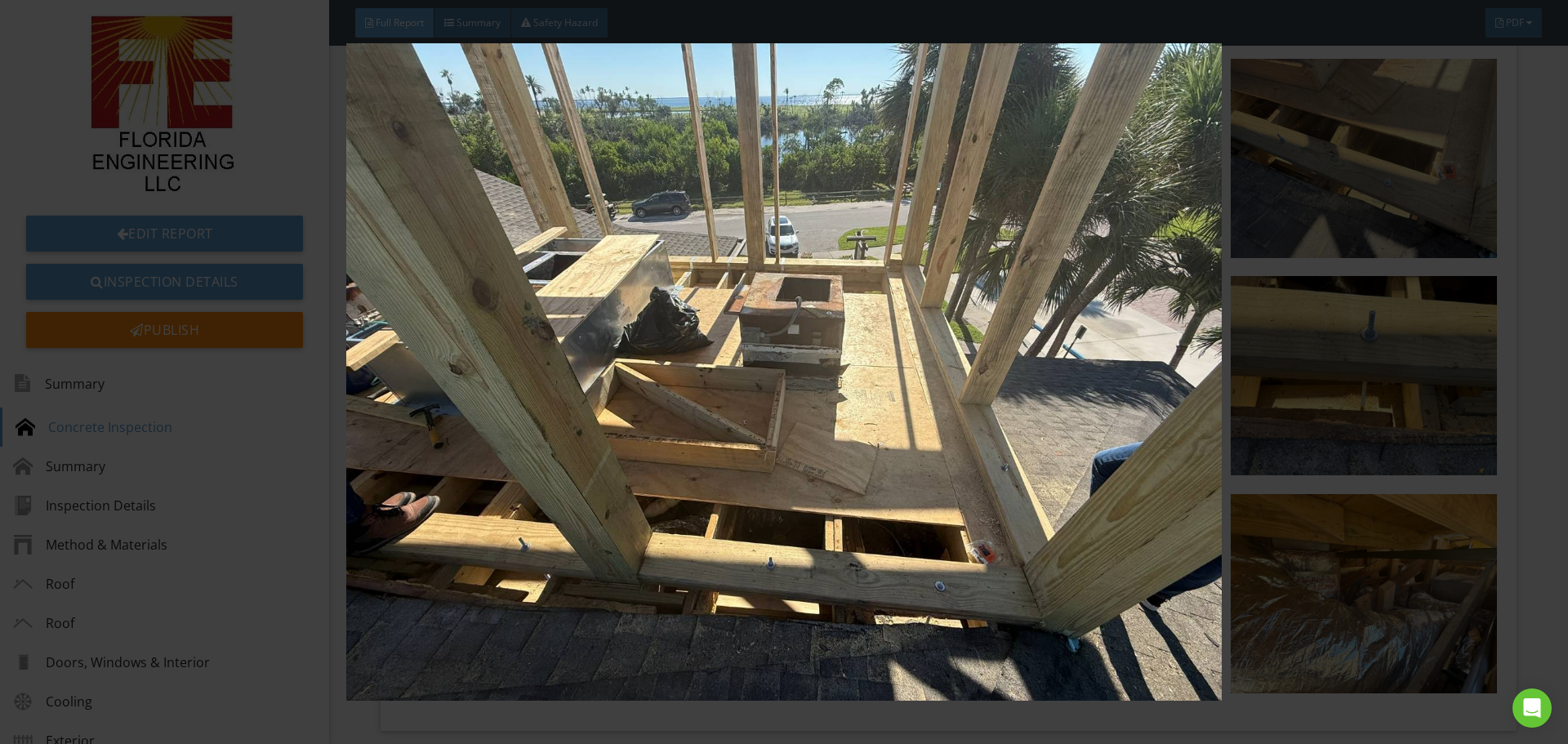
click at [1417, 385] on img at bounding box center [783, 372] width 1440 height 658
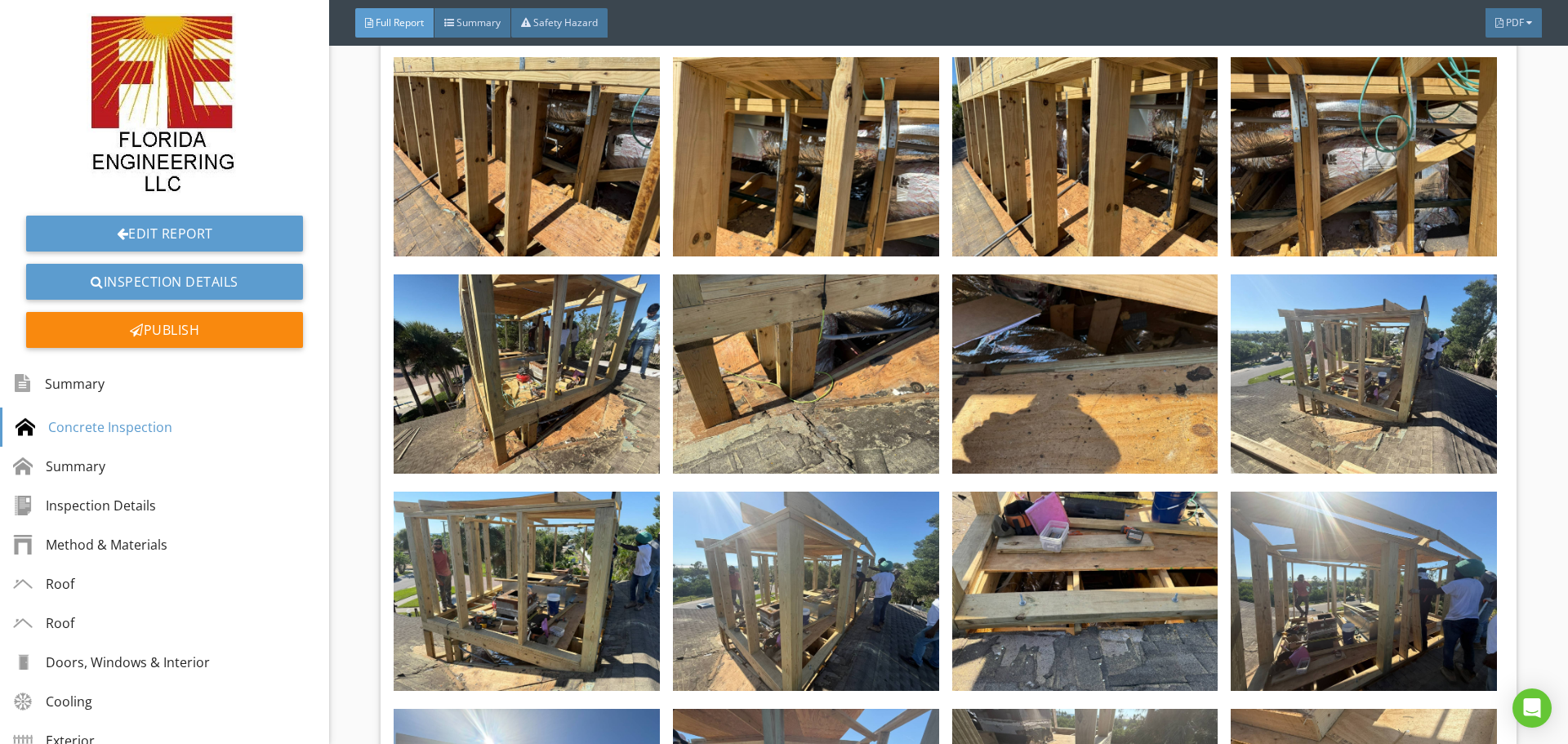
scroll to position [3347, 0]
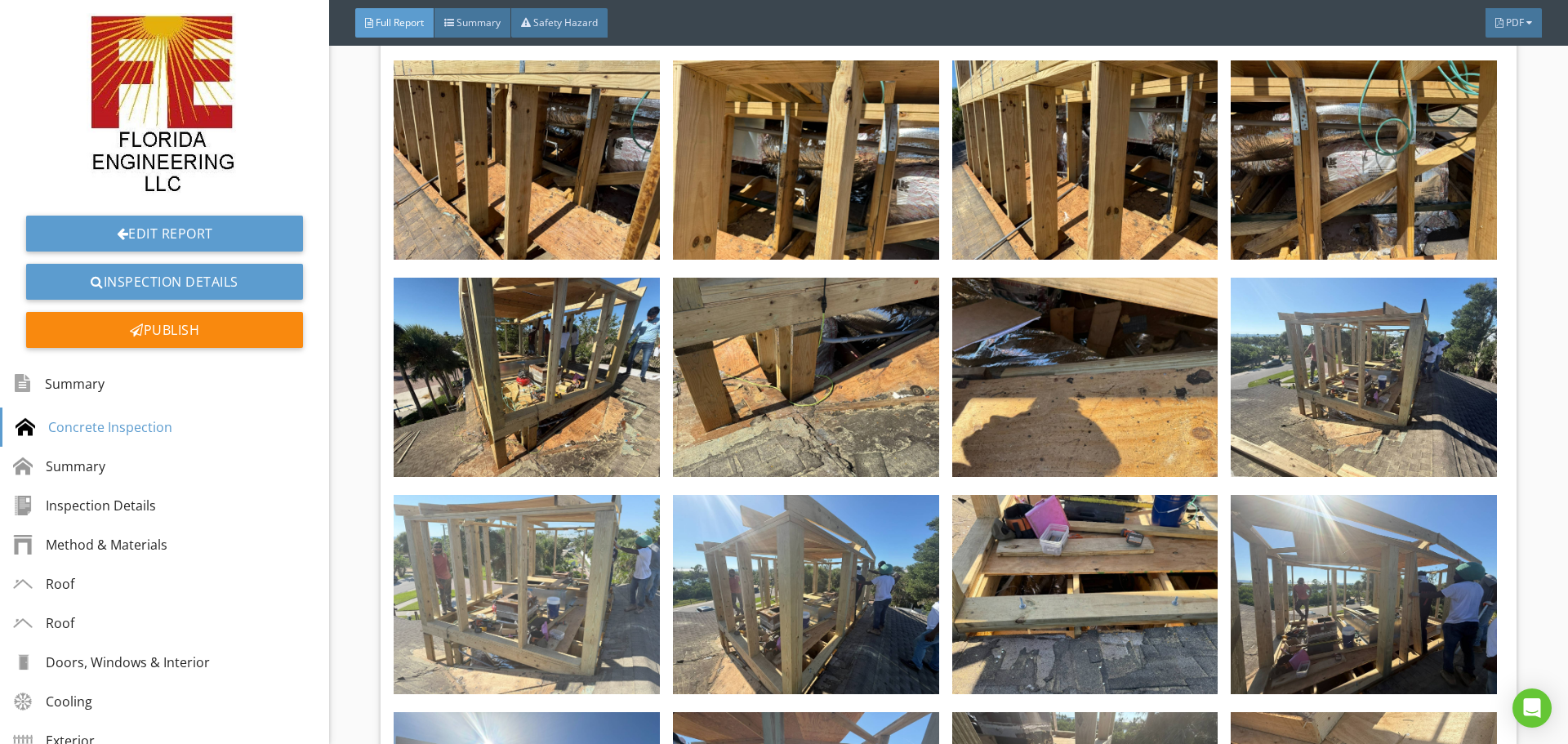
click at [548, 567] on img at bounding box center [526, 594] width 266 height 200
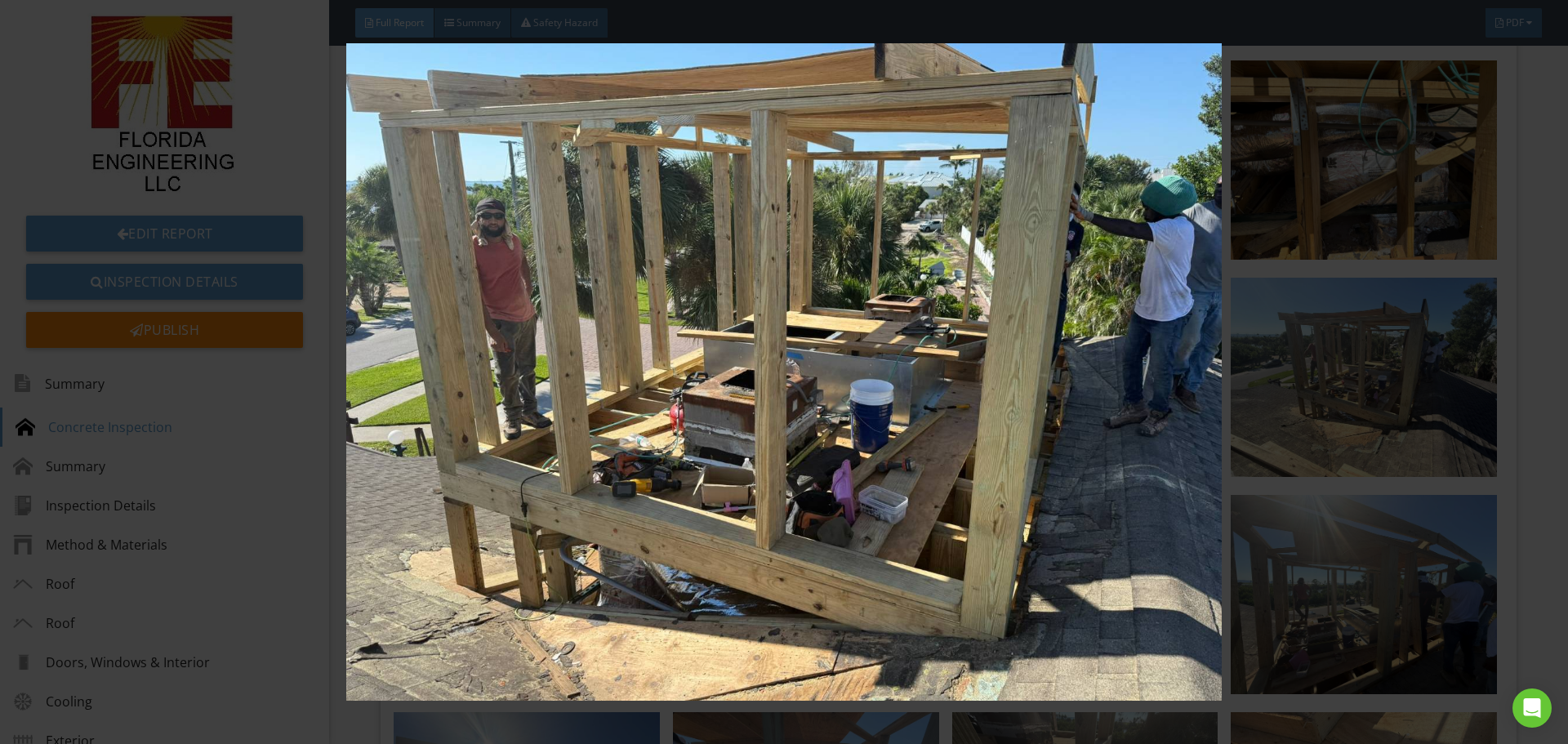
click at [1343, 281] on img at bounding box center [783, 372] width 1440 height 658
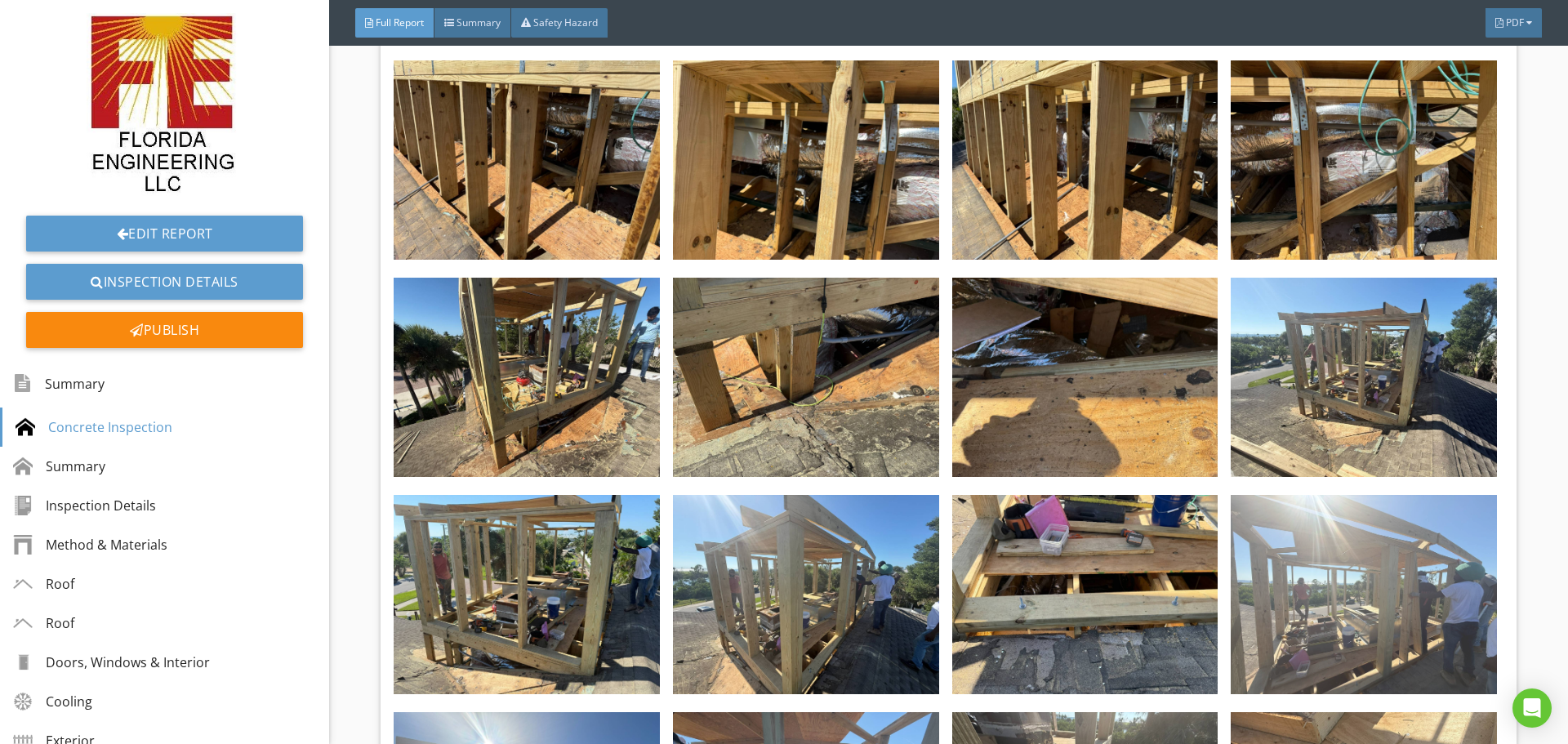
click at [1364, 564] on img at bounding box center [1364, 594] width 266 height 200
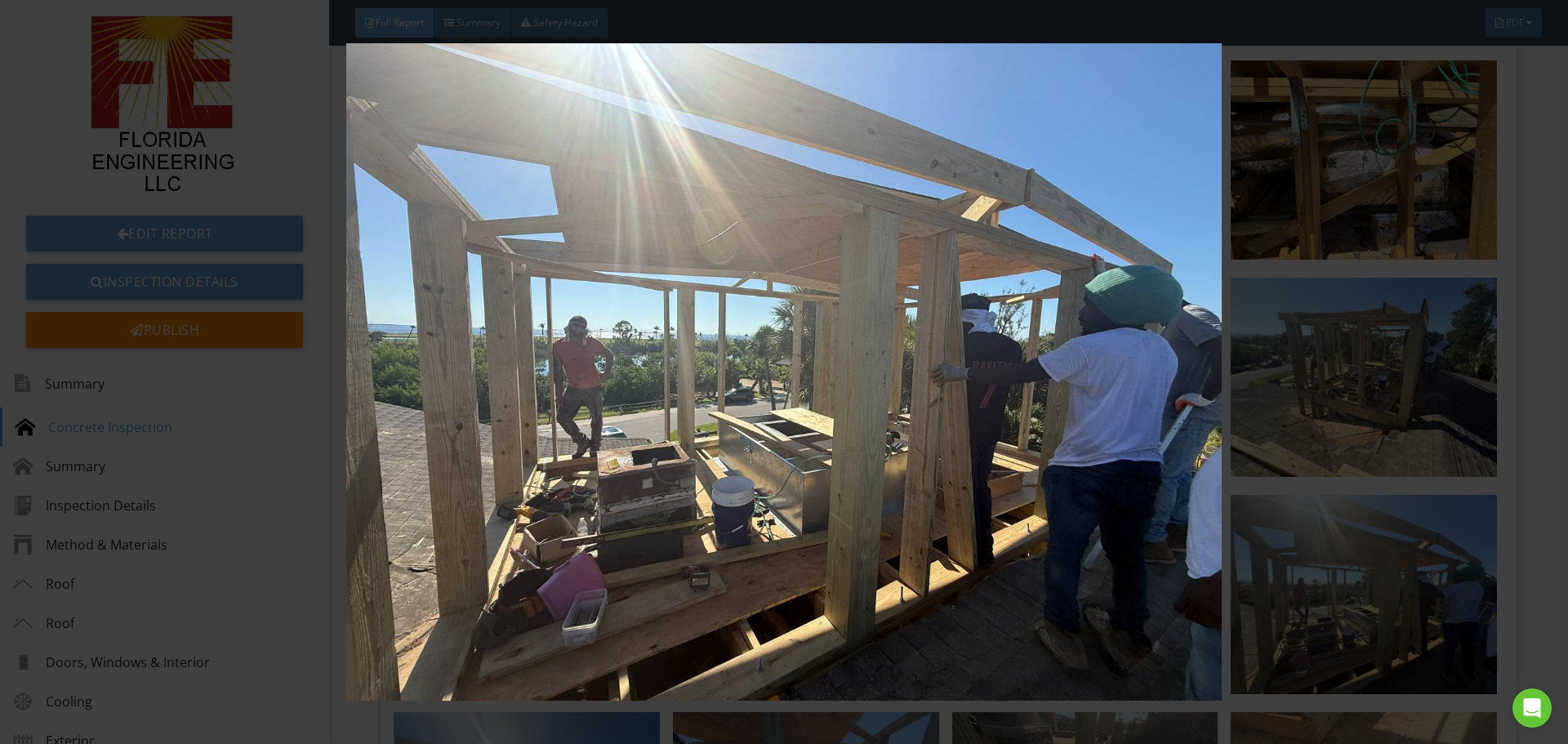
click at [1278, 486] on img at bounding box center [783, 372] width 1440 height 658
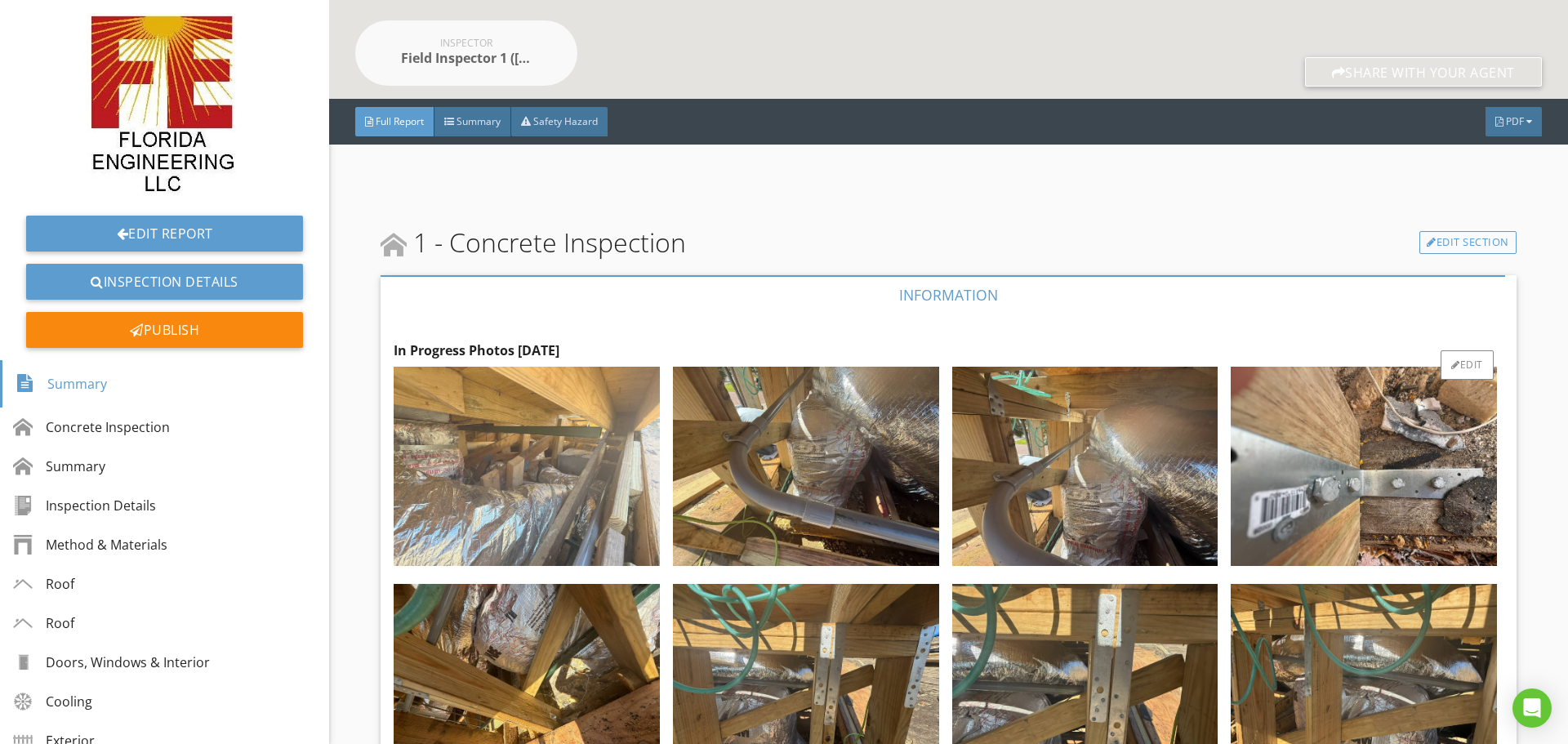
scroll to position [326, 0]
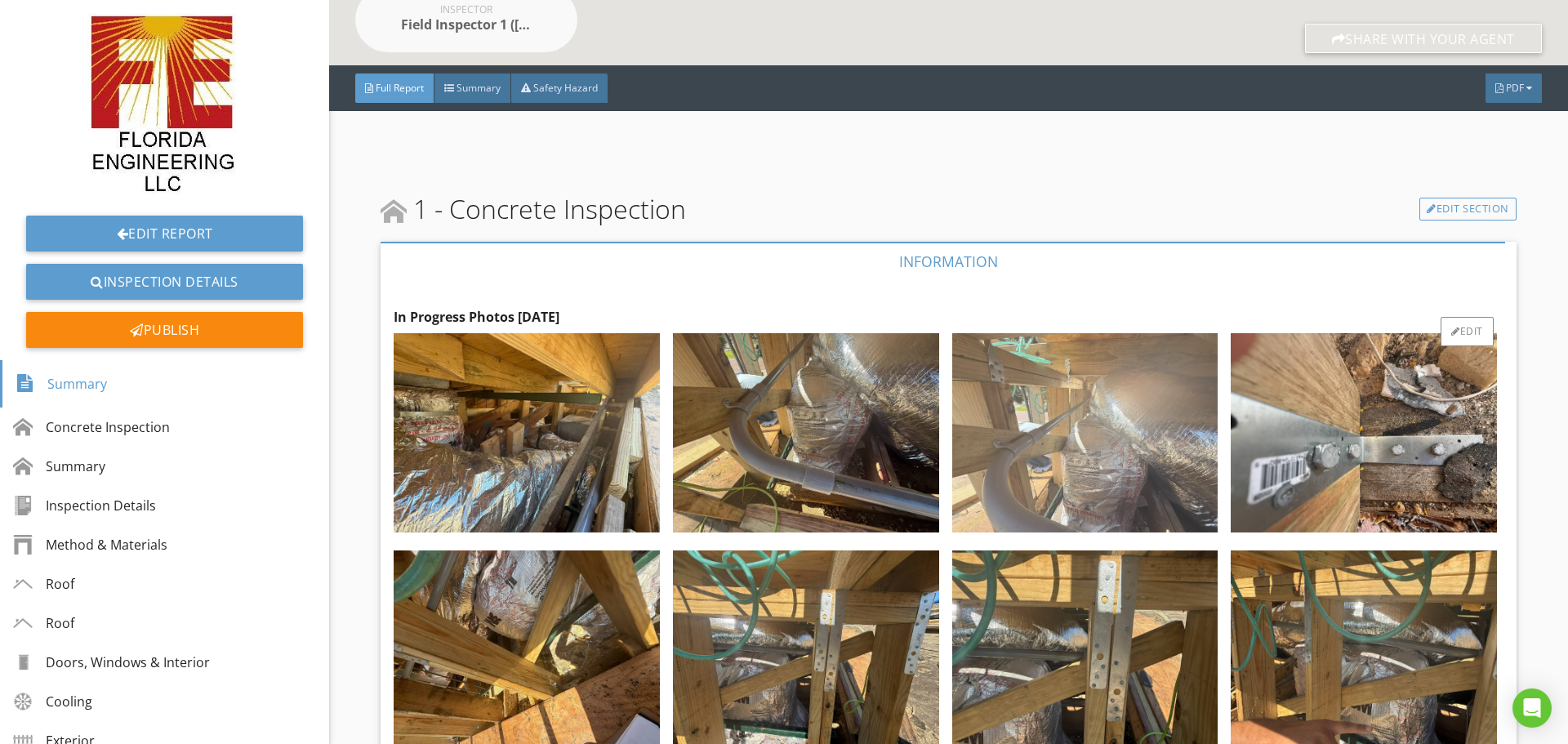
click at [1094, 434] on img at bounding box center [1085, 432] width 266 height 200
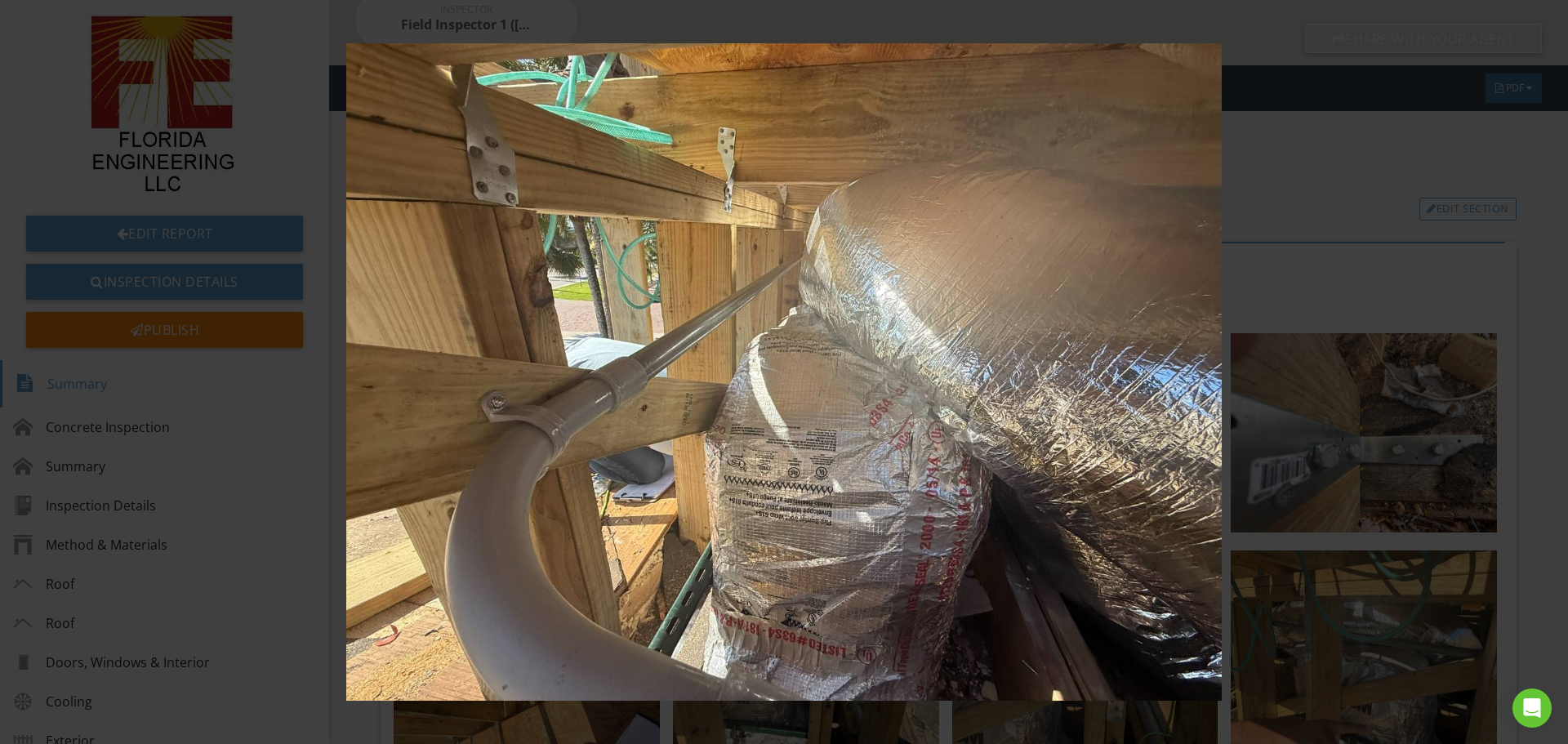
click at [1517, 395] on div at bounding box center [784, 372] width 1568 height 744
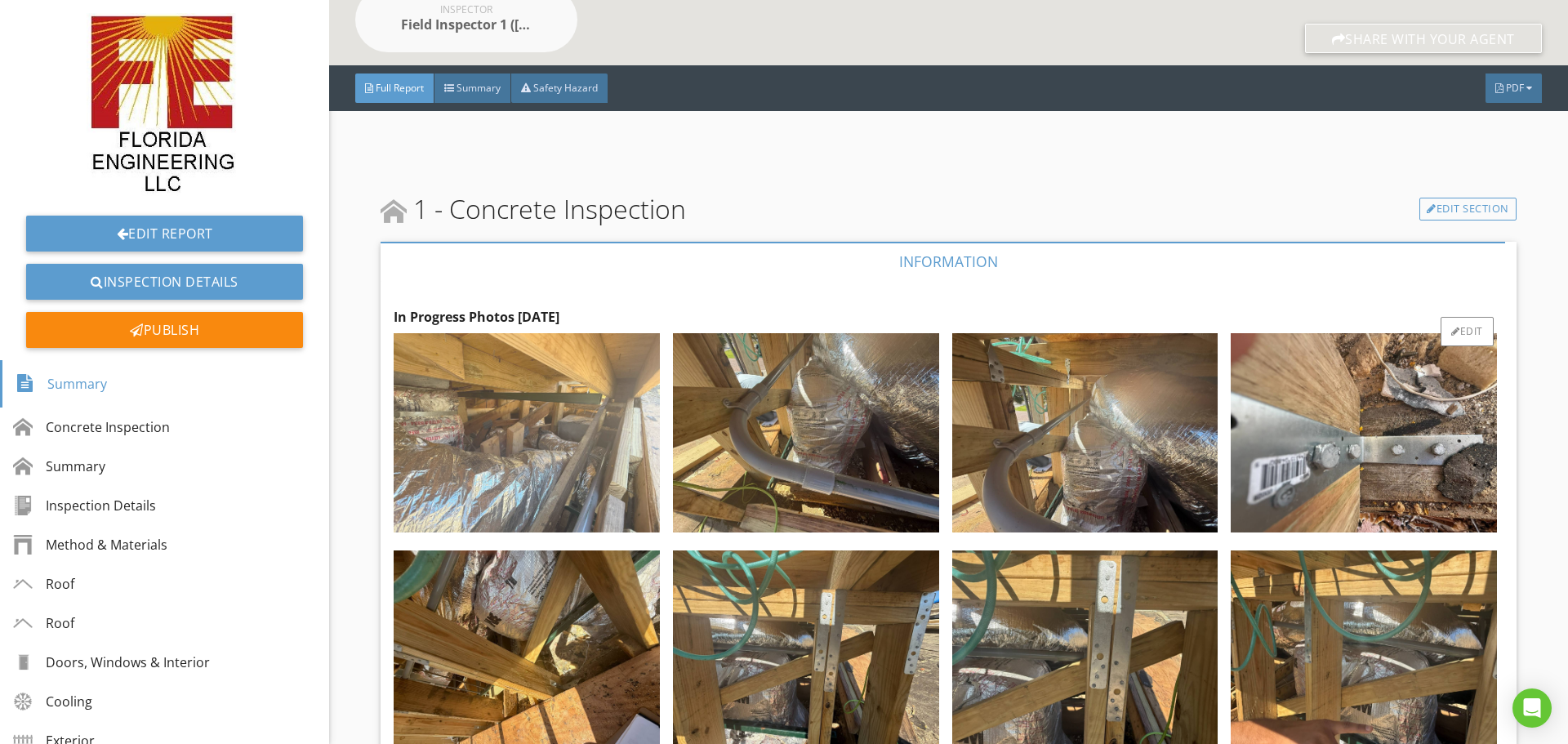
click at [547, 465] on img at bounding box center [526, 432] width 266 height 200
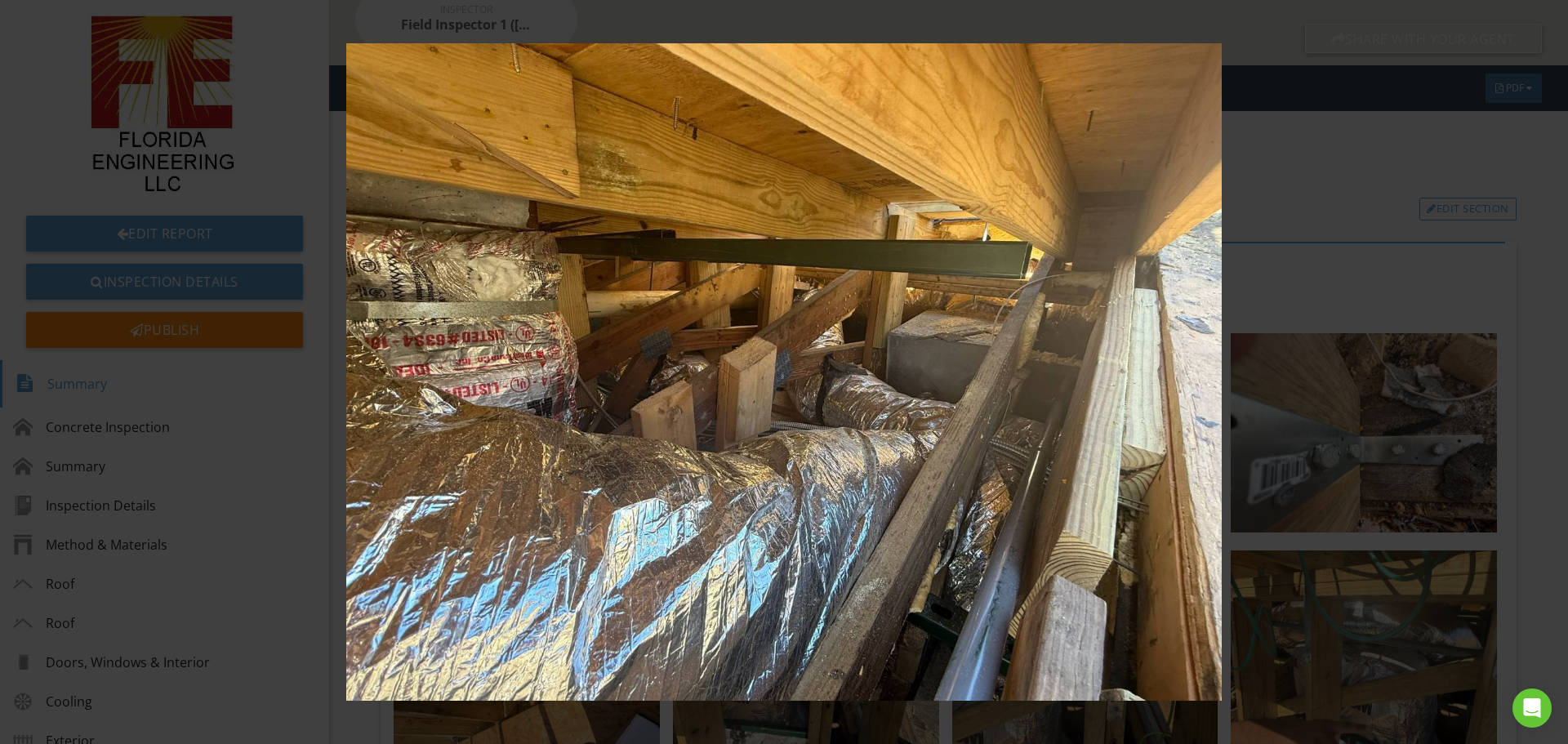
click at [1360, 439] on img at bounding box center [783, 372] width 1440 height 658
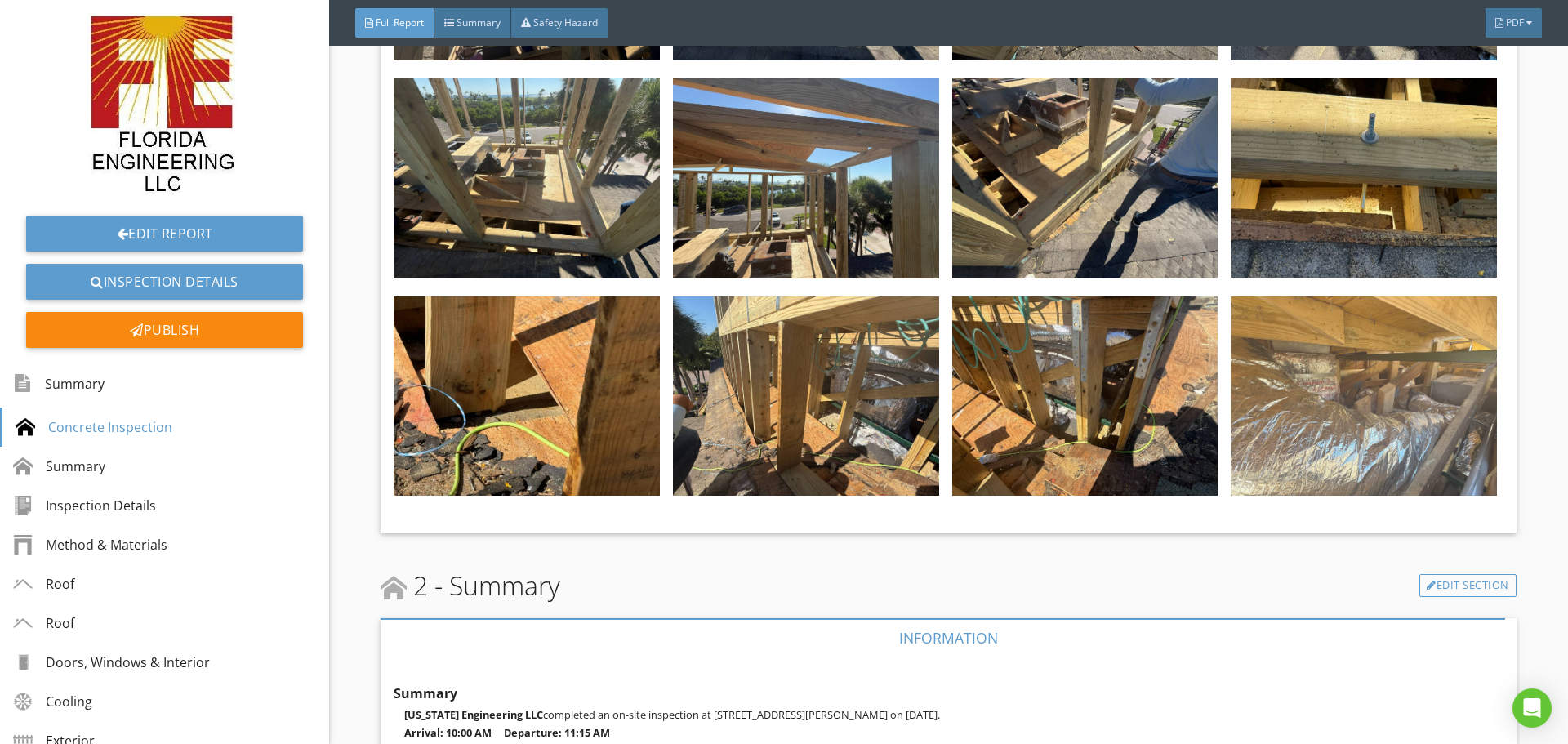
scroll to position [4163, 0]
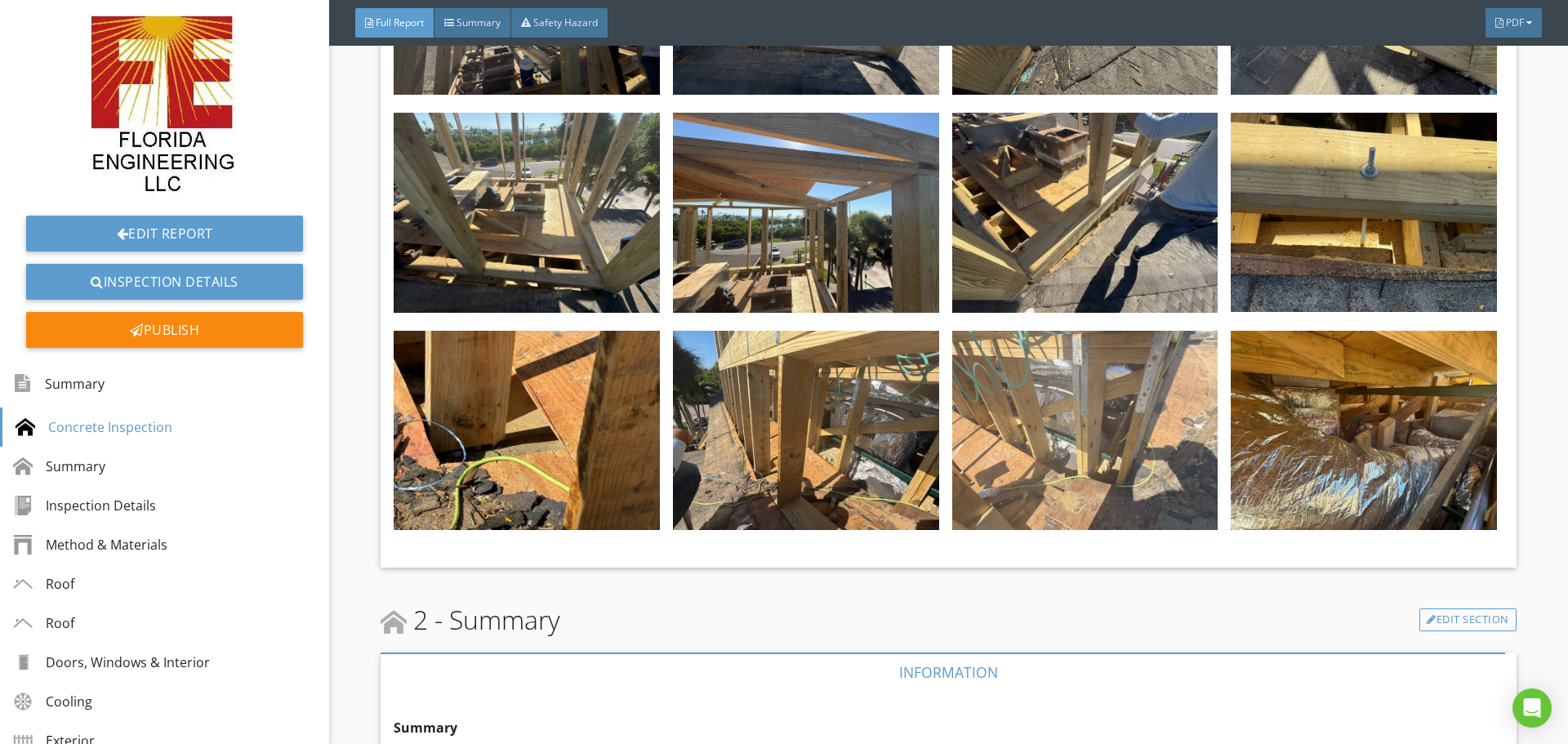
click at [1086, 393] on img at bounding box center [1085, 429] width 266 height 200
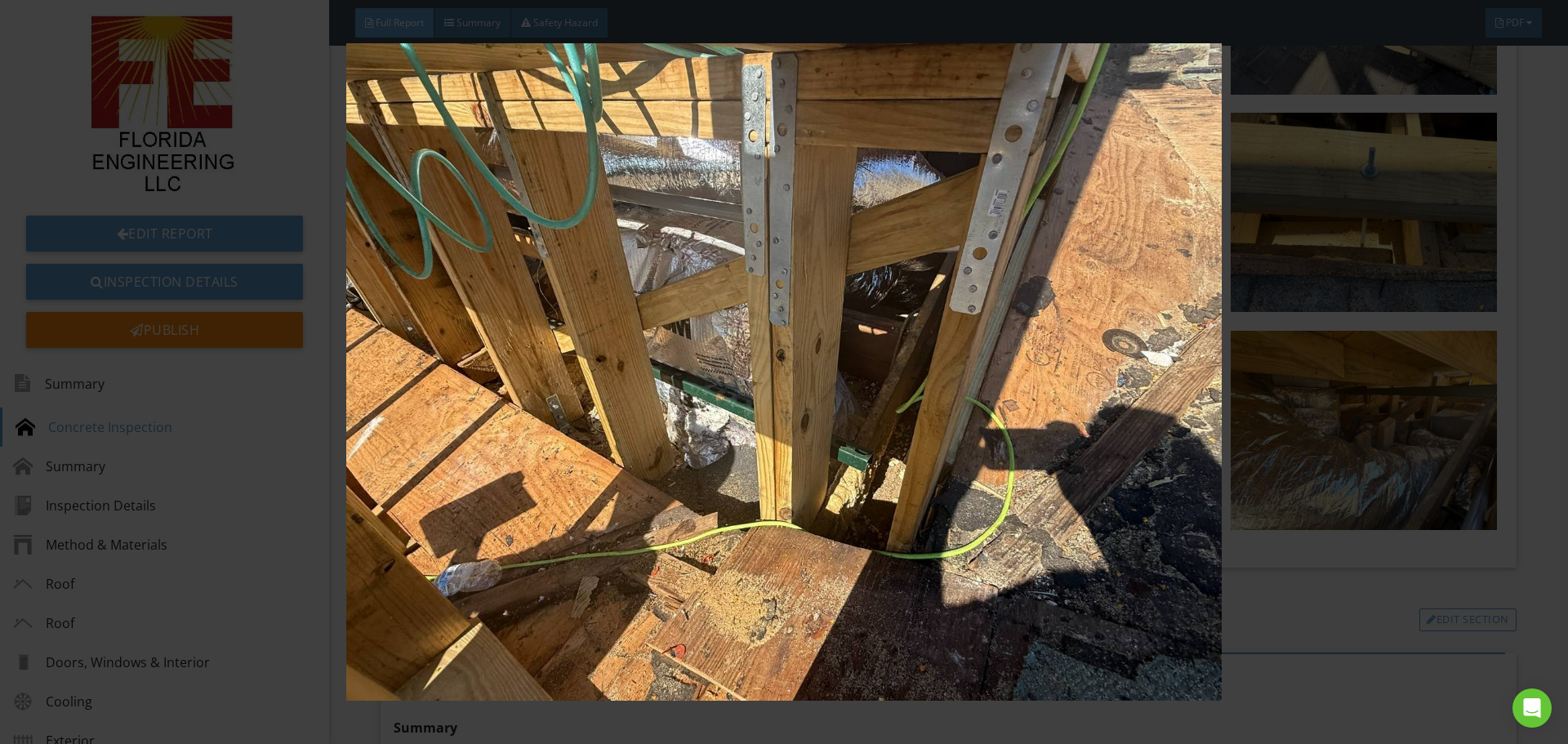
click at [1336, 294] on img at bounding box center [783, 372] width 1440 height 658
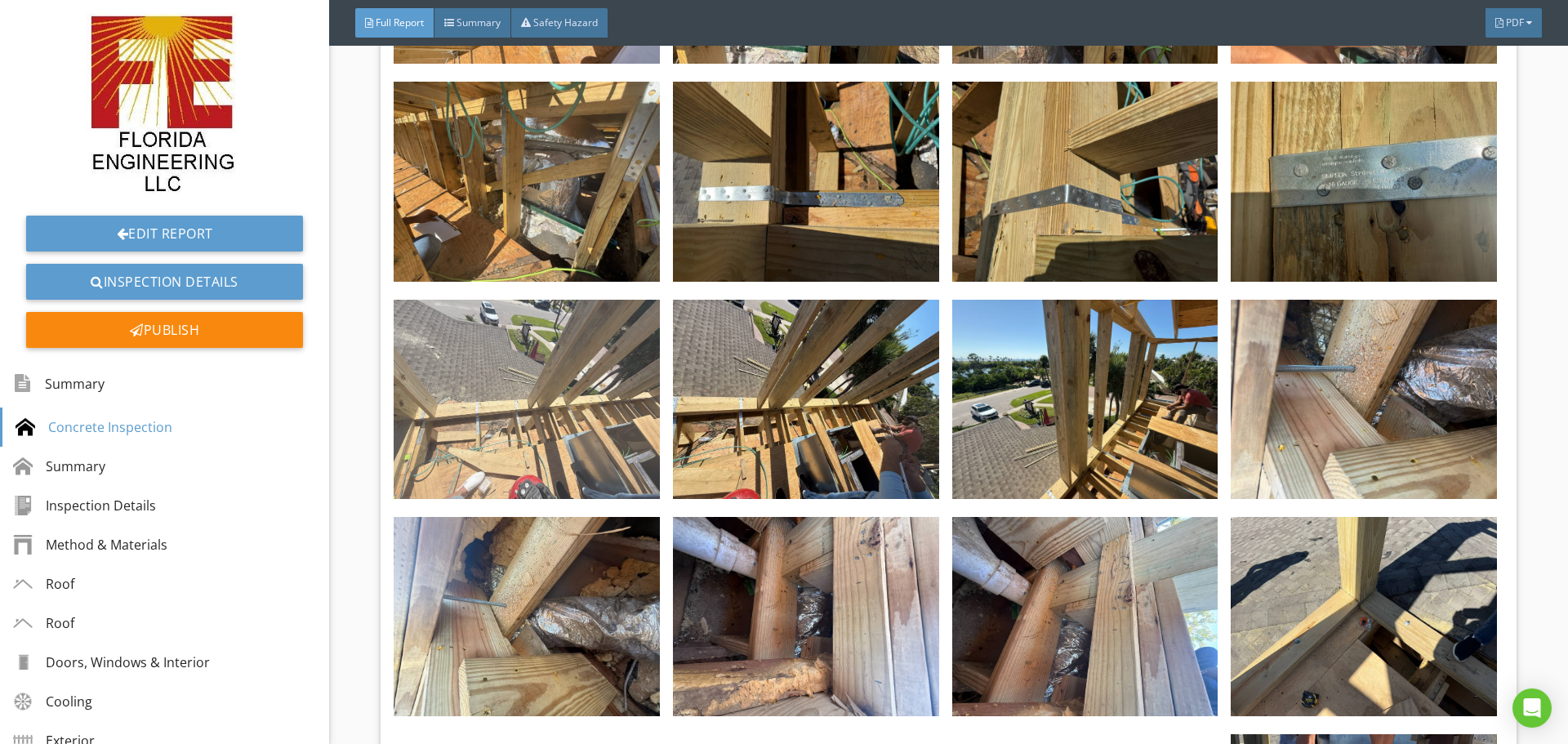
scroll to position [979, 0]
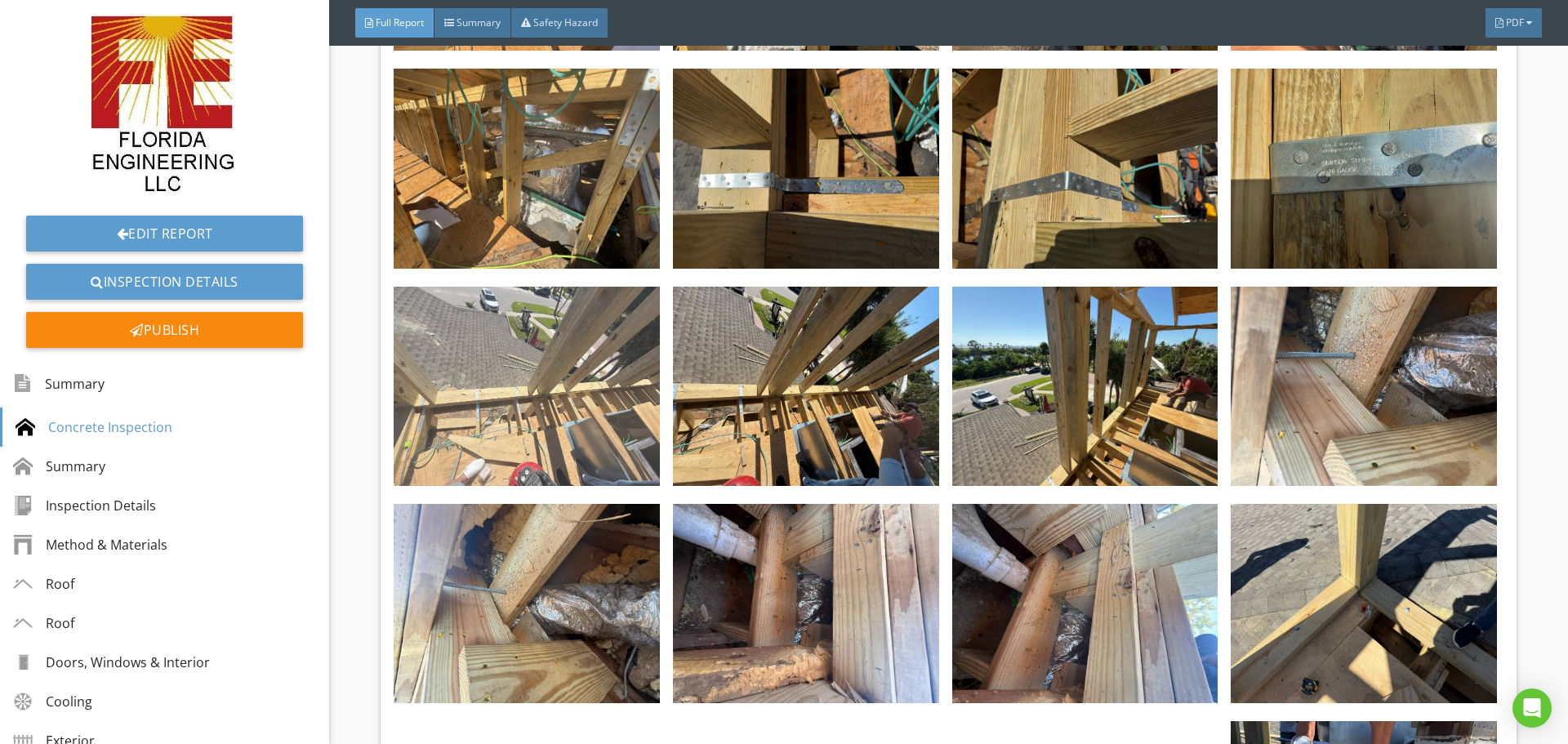
click at [513, 425] on img at bounding box center [526, 386] width 266 height 200
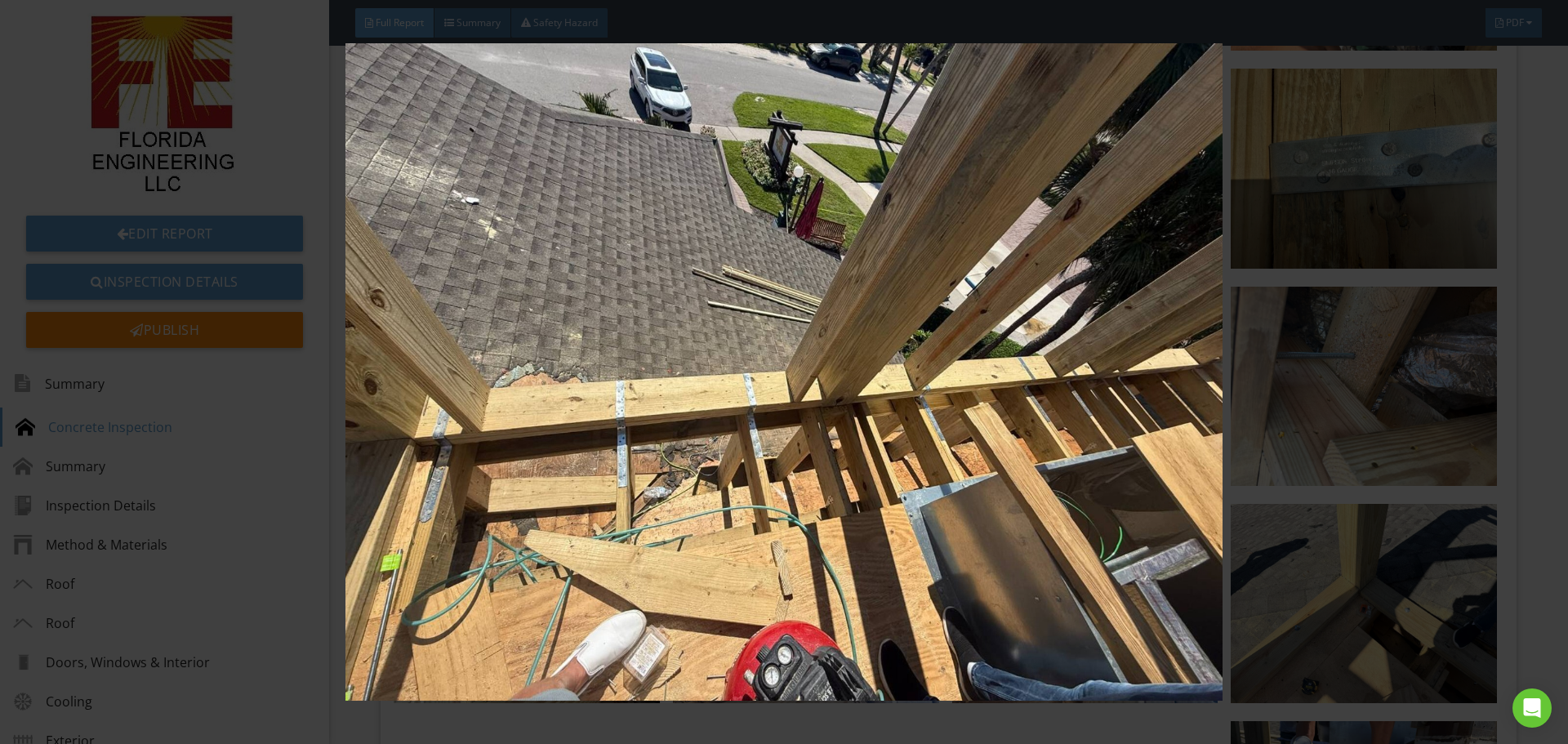
click at [1325, 331] on img at bounding box center [783, 372] width 1440 height 658
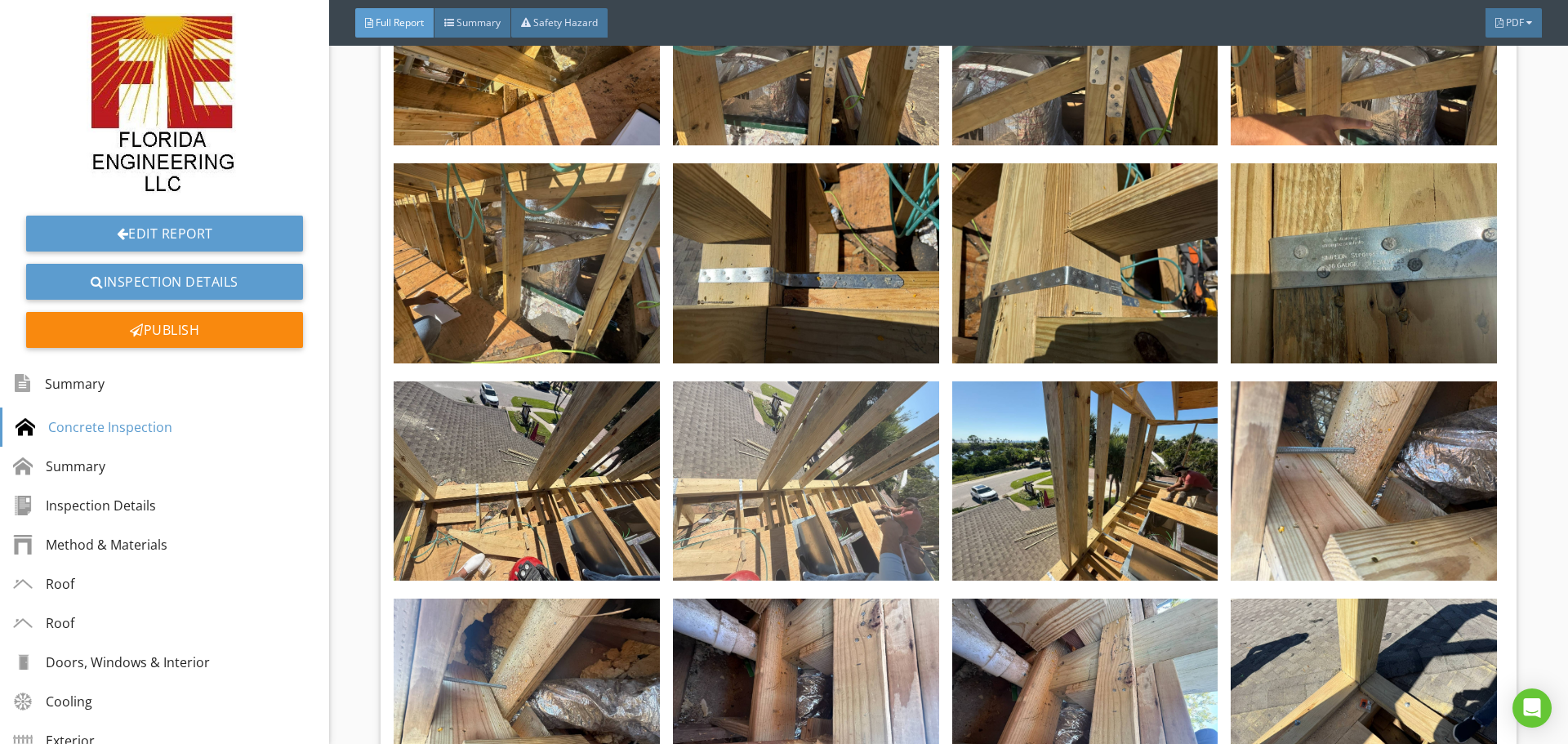
scroll to position [898, 0]
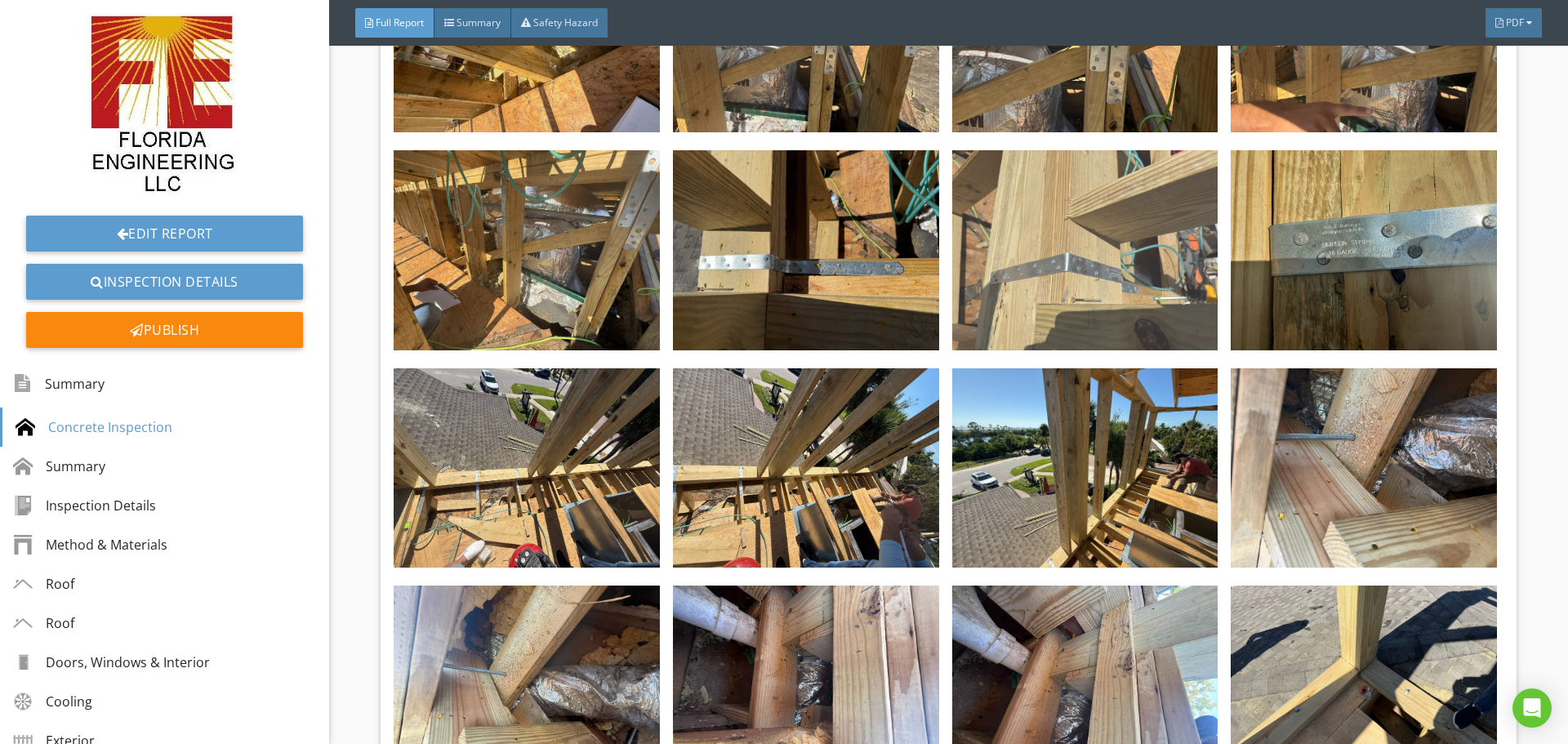
click at [1066, 298] on img at bounding box center [1085, 249] width 266 height 200
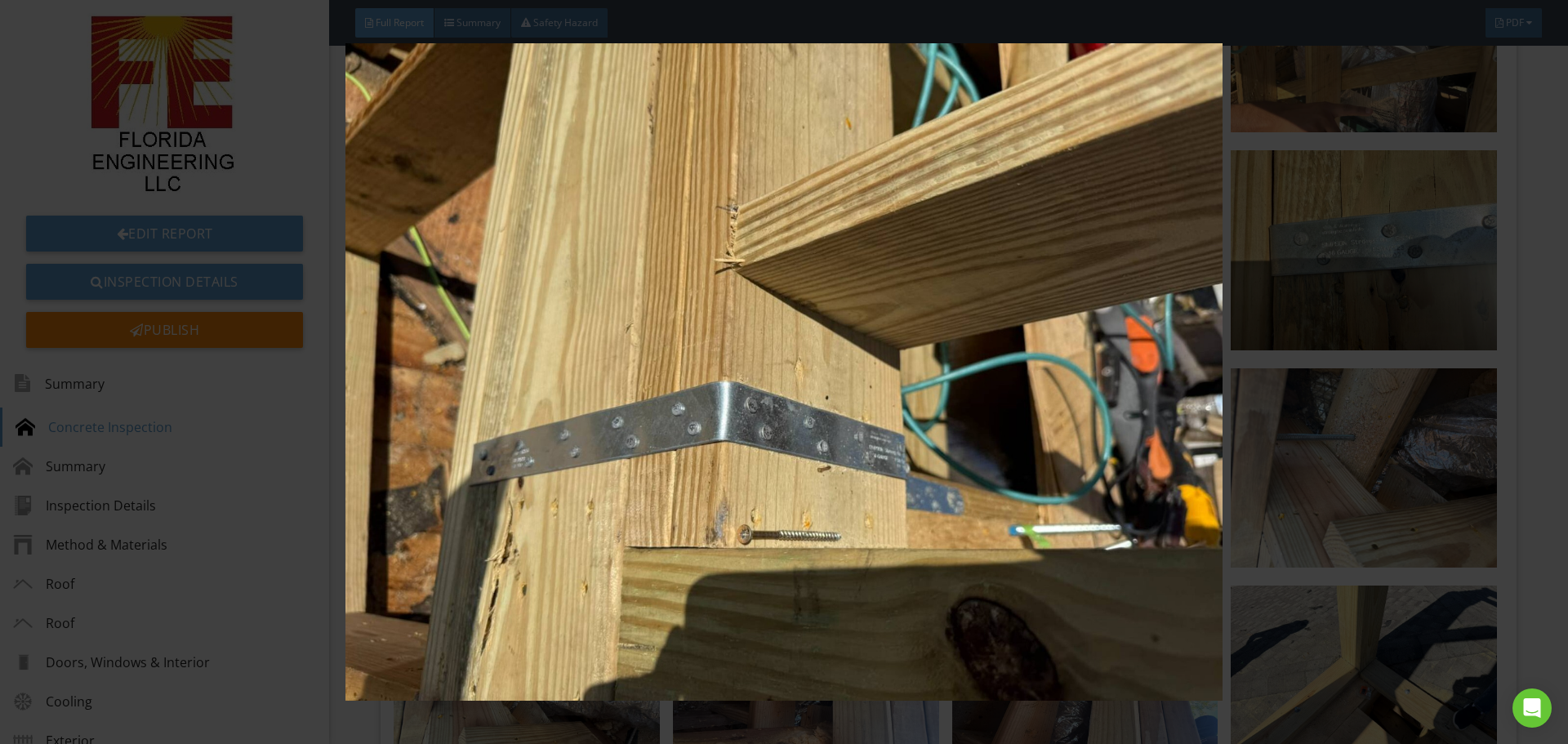
click at [1328, 352] on img at bounding box center [783, 372] width 1440 height 658
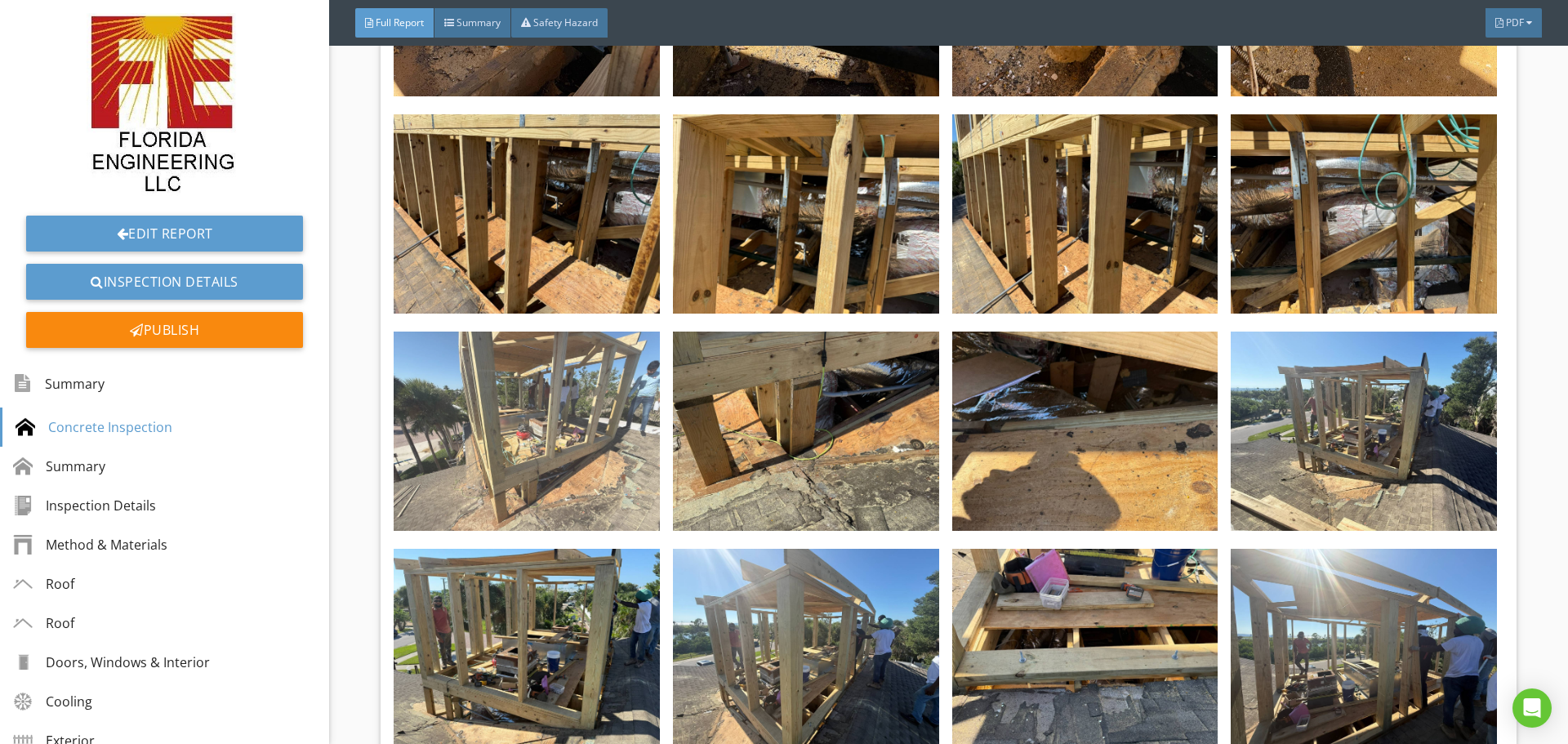
scroll to position [3347, 0]
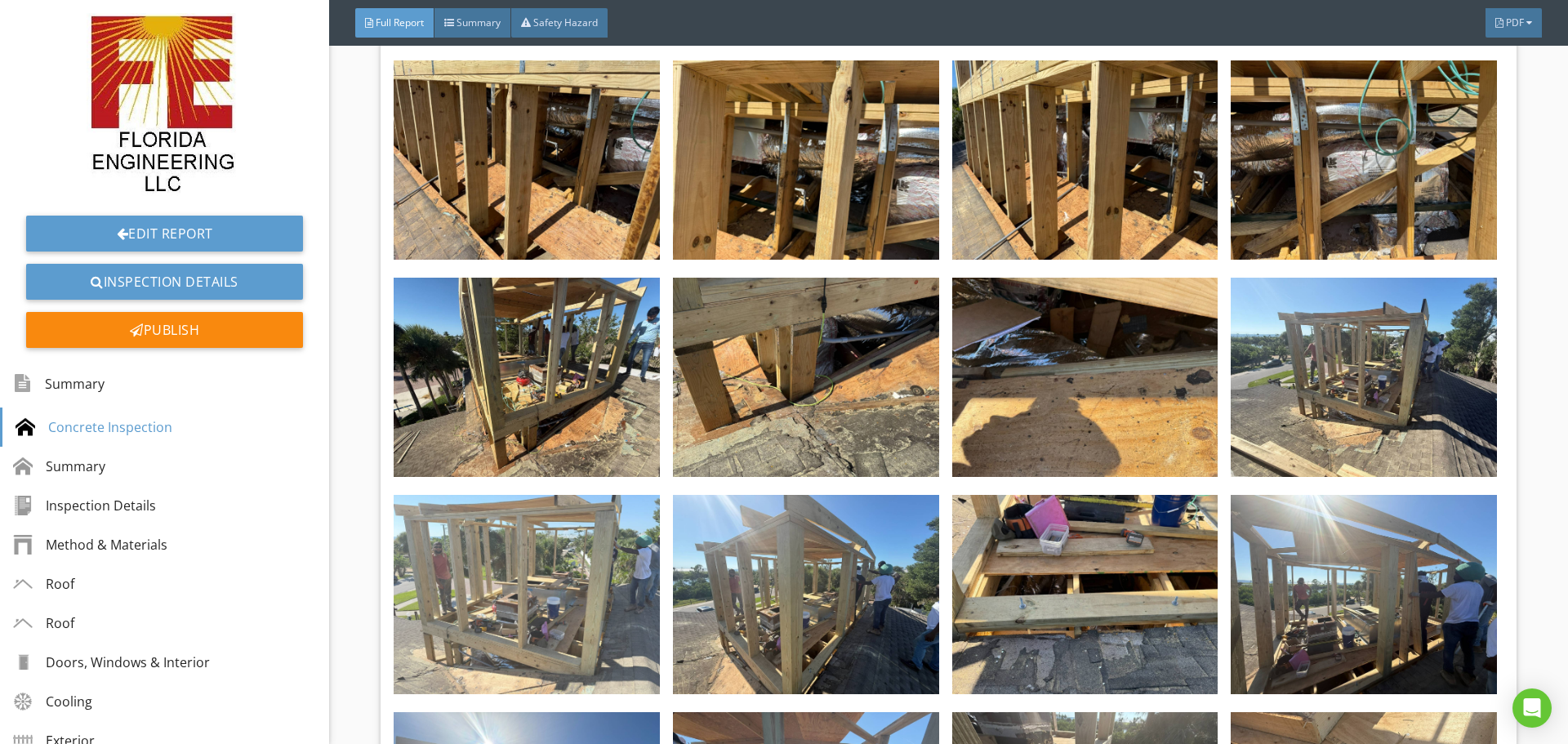
click at [483, 589] on img at bounding box center [526, 594] width 266 height 200
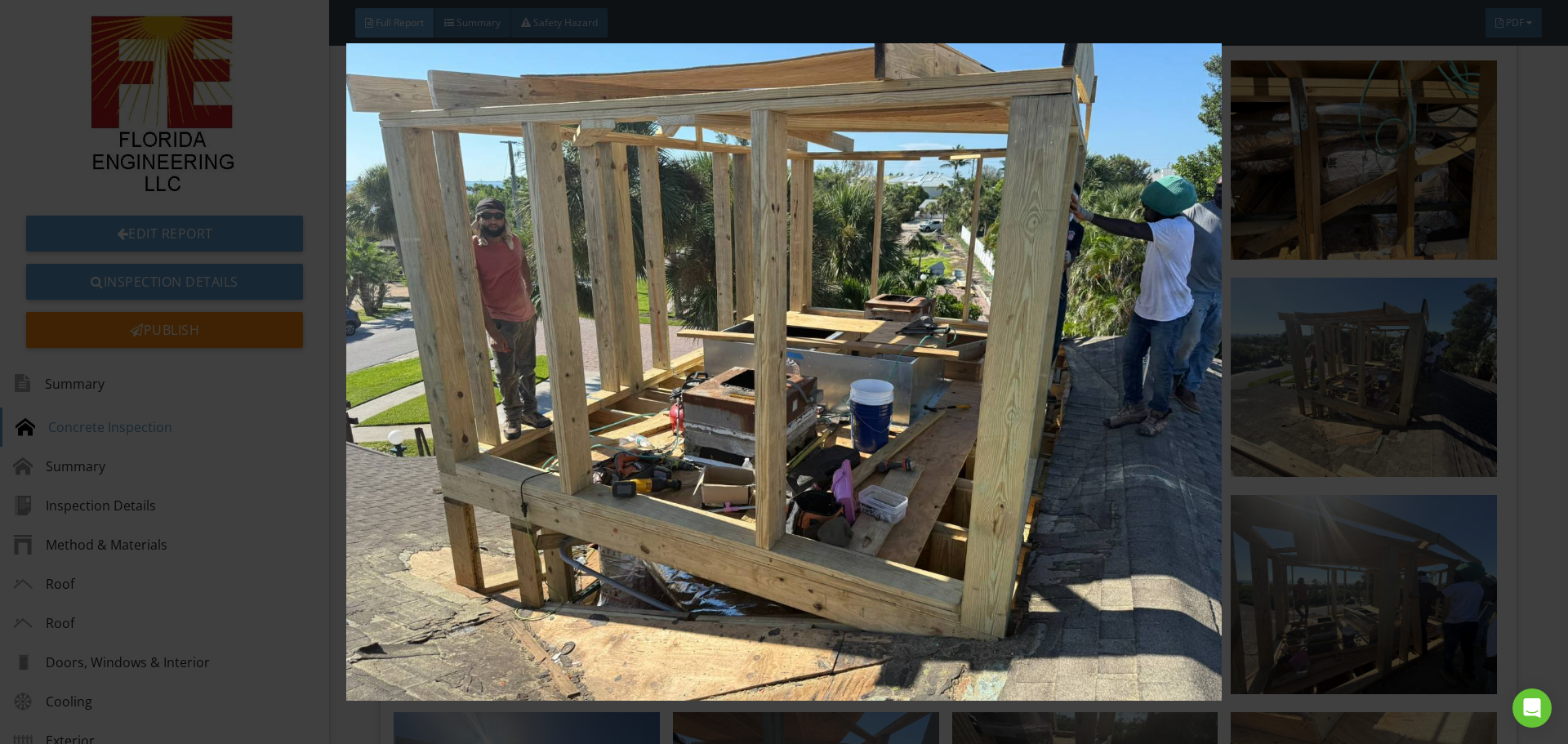
click at [1363, 563] on img at bounding box center [783, 372] width 1440 height 658
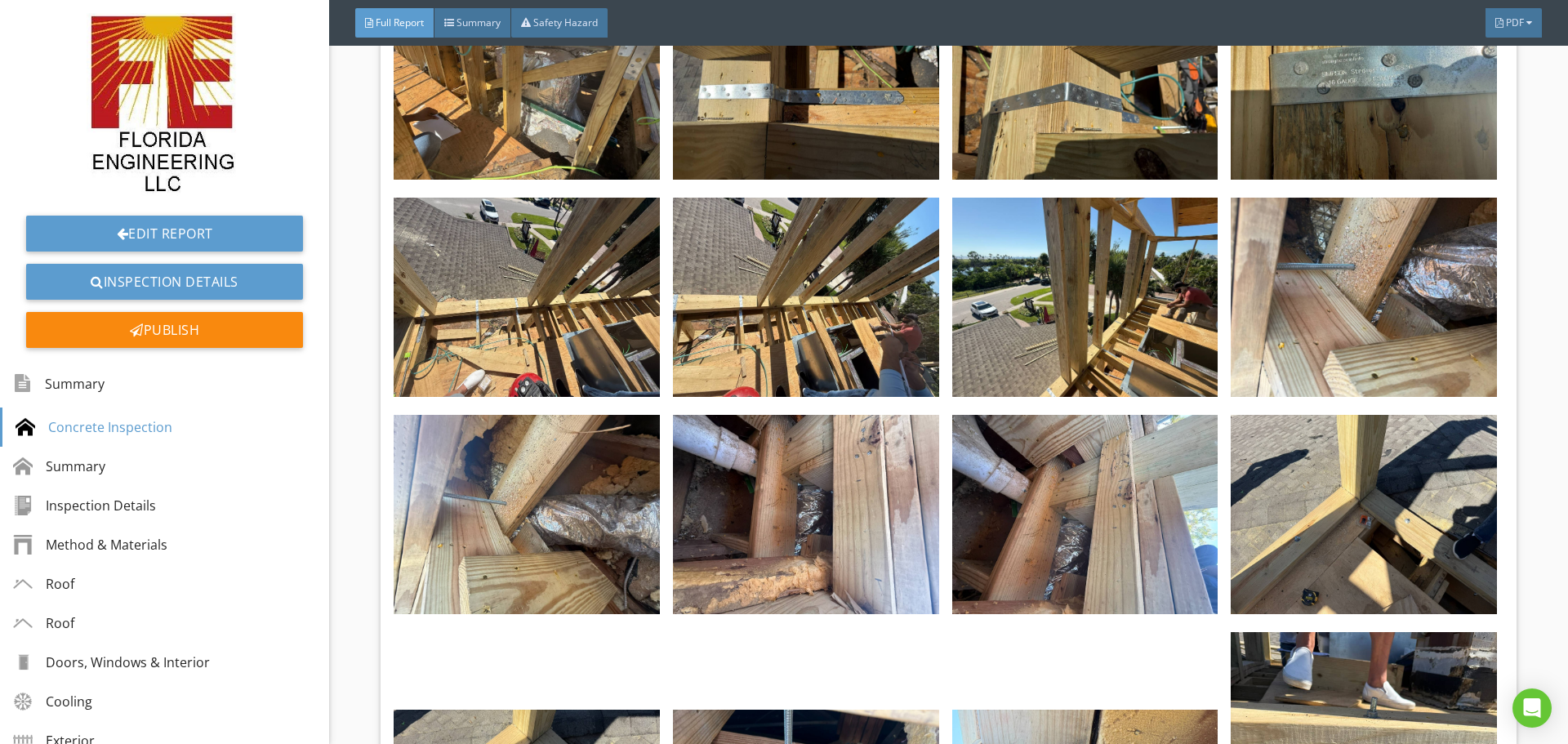
scroll to position [898, 0]
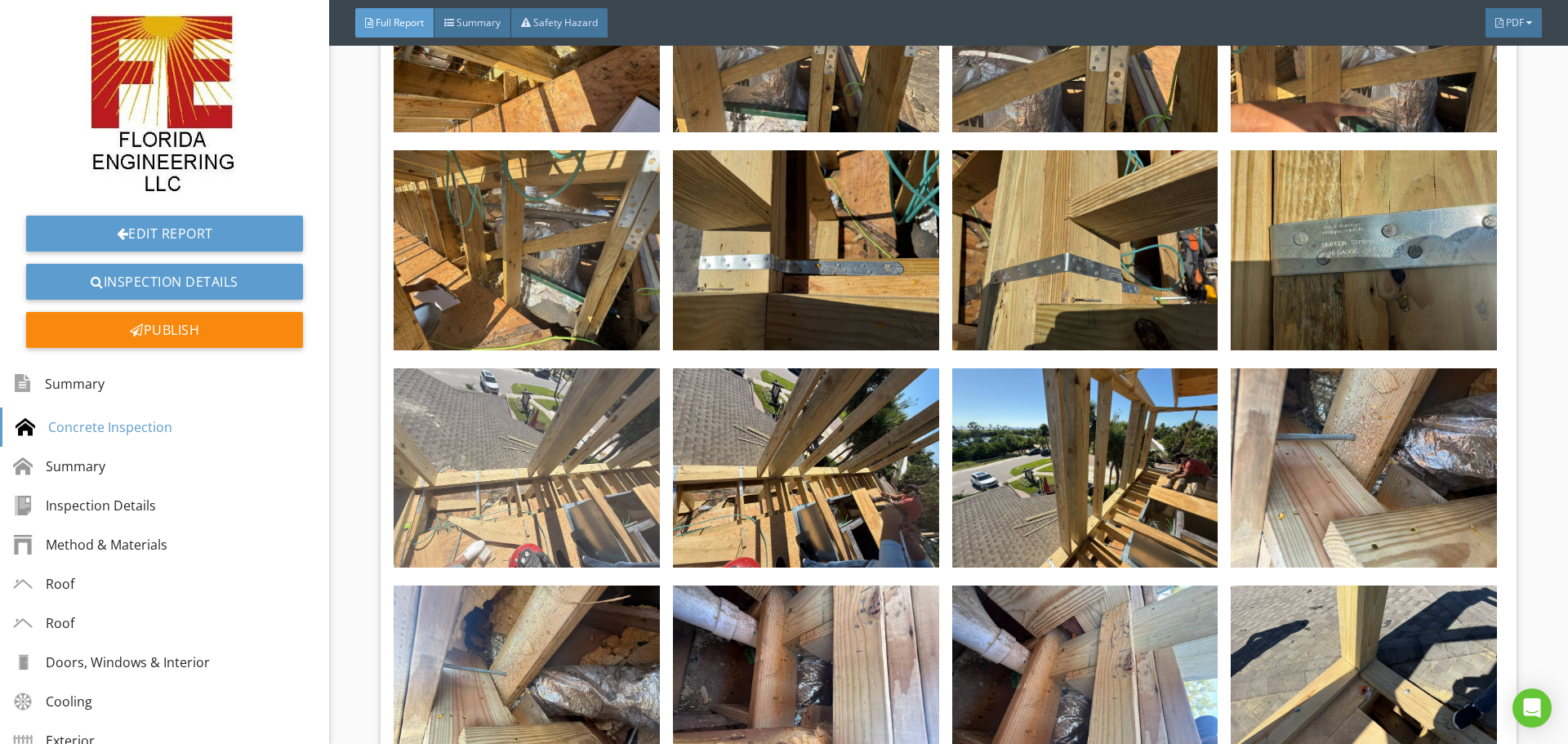
click at [534, 475] on img at bounding box center [526, 467] width 266 height 200
